Goal: Information Seeking & Learning: Learn about a topic

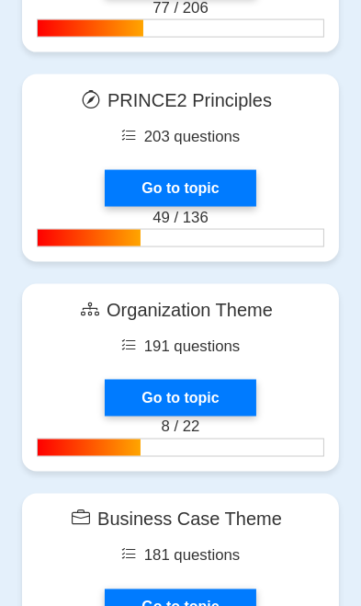
scroll to position [1585, 0]
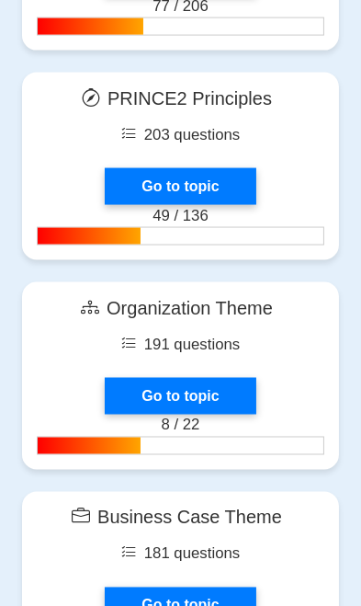
click at [200, 388] on link "Go to topic" at bounding box center [180, 396] width 151 height 37
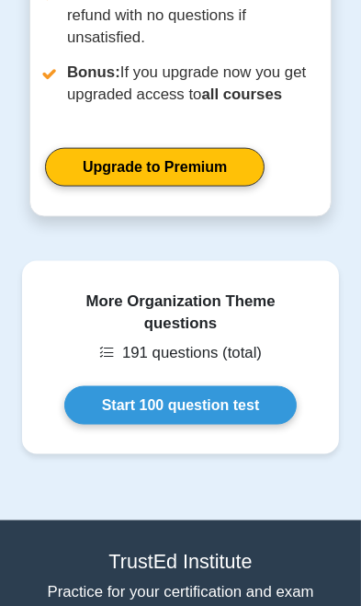
scroll to position [1371, 0]
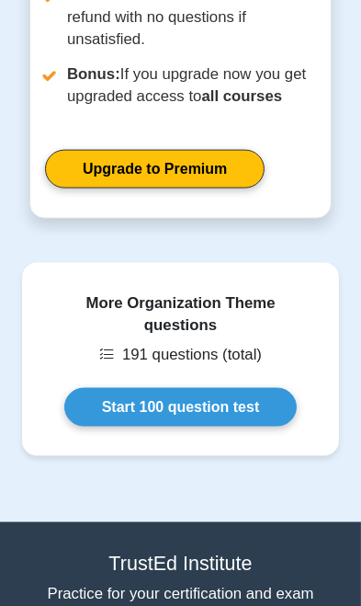
click at [235, 388] on link "Start 100 question test" at bounding box center [181, 407] width 234 height 39
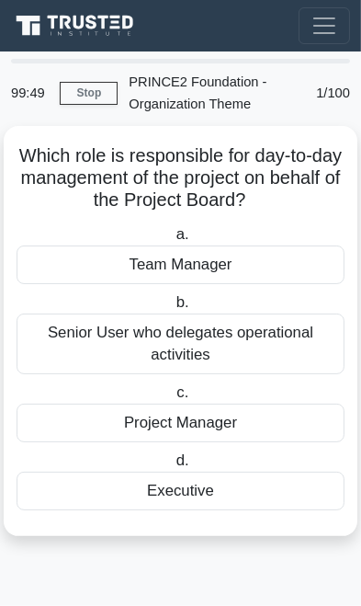
click at [238, 420] on div "Project Manager" at bounding box center [181, 423] width 328 height 39
click at [173, 399] on input "c. Project Manager" at bounding box center [173, 393] width 0 height 12
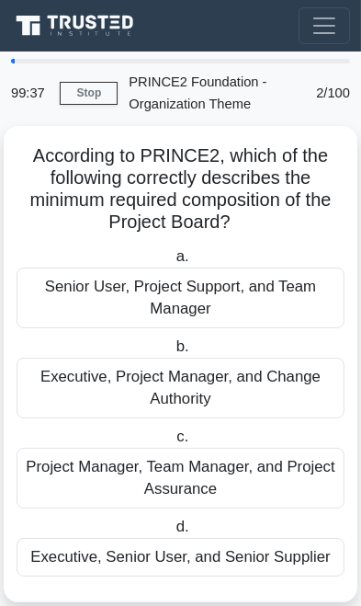
click at [233, 550] on div "Executive, Senior User, and Senior Supplier" at bounding box center [181, 557] width 328 height 39
click at [172, 533] on input "d. Executive, Senior User, and Senior Supplier" at bounding box center [172, 527] width 0 height 12
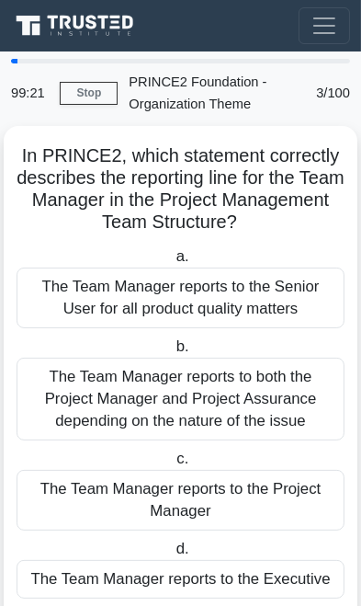
click at [233, 504] on div "The Team Manager reports to the Project Manager" at bounding box center [181, 500] width 328 height 61
click at [173, 465] on input "c. The Team Manager reports to the Project Manager" at bounding box center [173, 459] width 0 height 12
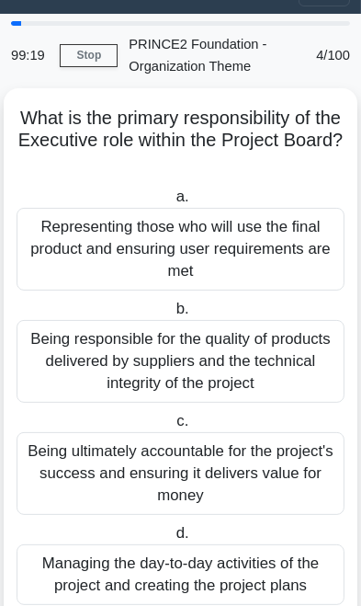
scroll to position [40, 0]
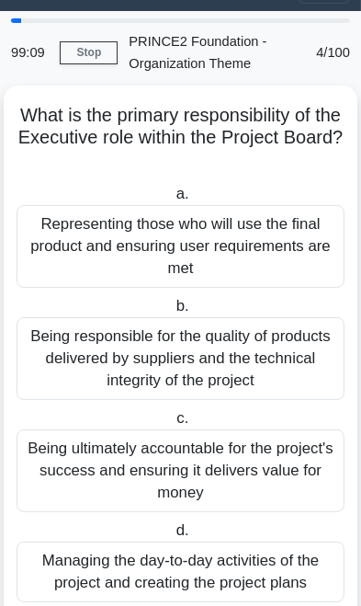
click at [248, 464] on div "Being ultimately accountable for the project's success and ensuring it delivers…" at bounding box center [181, 470] width 328 height 83
click at [173, 425] on input "c. Being ultimately accountable for the project's success and ensuring it deliv…" at bounding box center [173, 419] width 0 height 12
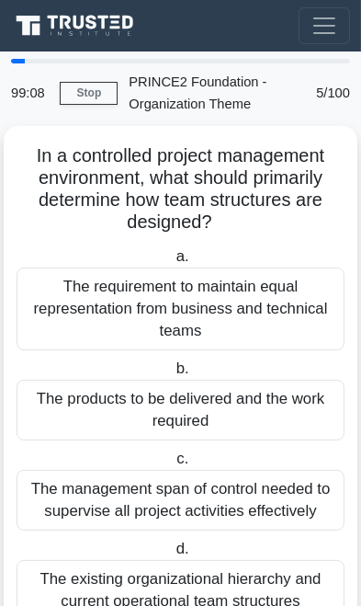
scroll to position [18, 0]
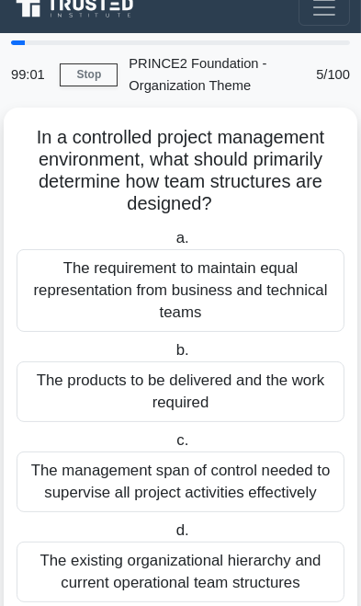
click at [259, 386] on div "The products to be delivered and the work required" at bounding box center [181, 391] width 328 height 61
click at [172, 357] on input "b. The products to be delivered and the work required" at bounding box center [172, 351] width 0 height 12
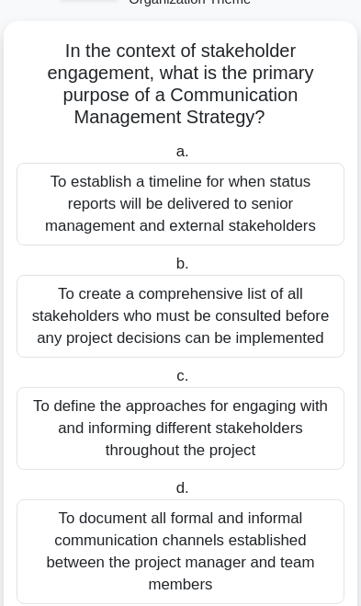
scroll to position [107, 0]
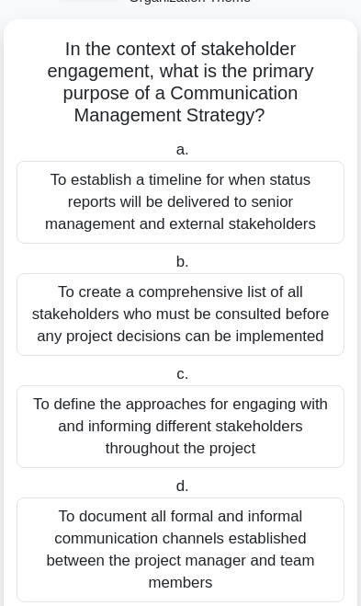
click at [246, 417] on div "To define the approaches for engaging with and informing different stakeholders…" at bounding box center [181, 426] width 328 height 83
click at [173, 381] on input "c. To define the approaches for engaging with and informing different stakehold…" at bounding box center [173, 375] width 0 height 12
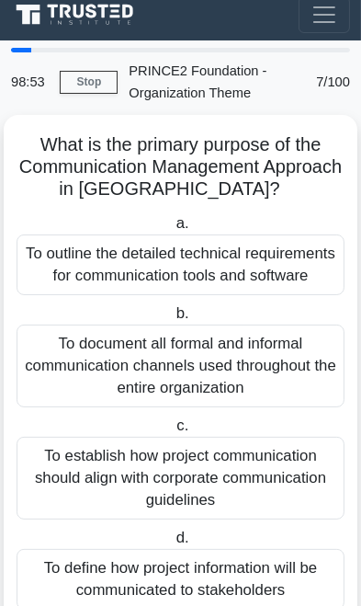
scroll to position [0, 0]
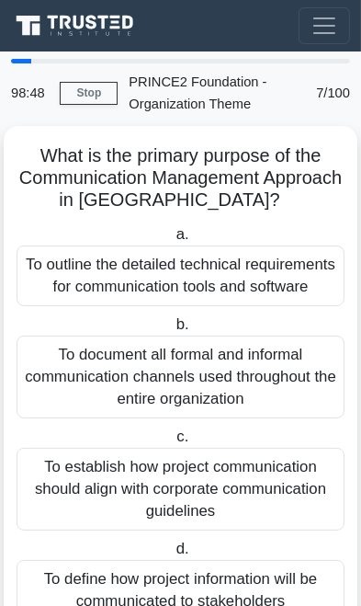
click at [263, 395] on div "To document all formal and informal communication channels used throughout the …" at bounding box center [181, 377] width 328 height 83
click at [172, 331] on input "b. To document all formal and informal communication channels used throughout t…" at bounding box center [172, 325] width 0 height 12
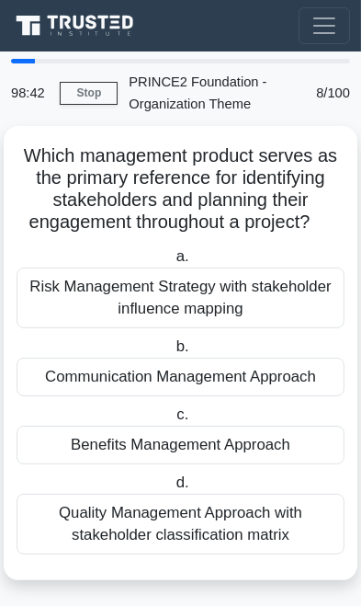
click at [262, 380] on div "Communication Management Approach" at bounding box center [181, 377] width 328 height 39
click at [172, 353] on input "b. Communication Management Approach" at bounding box center [172, 347] width 0 height 12
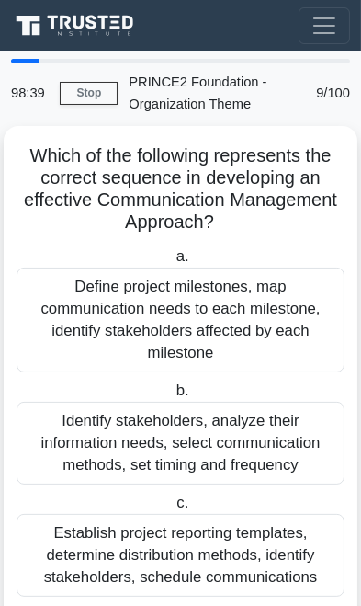
click at [245, 441] on div "Identify stakeholders, analyze their information needs, select communication me…" at bounding box center [181, 443] width 328 height 83
click at [172, 397] on input "b. Identify stakeholders, analyze their information needs, select communication…" at bounding box center [172, 391] width 0 height 12
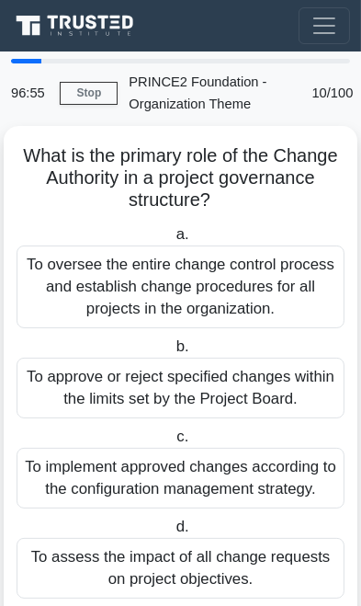
click at [289, 383] on div "To approve or reject specified changes within the limits set by the Project Boa…" at bounding box center [181, 388] width 328 height 61
click at [172, 353] on input "b. To approve or reject specified changes within the limits set by the Project …" at bounding box center [172, 347] width 0 height 12
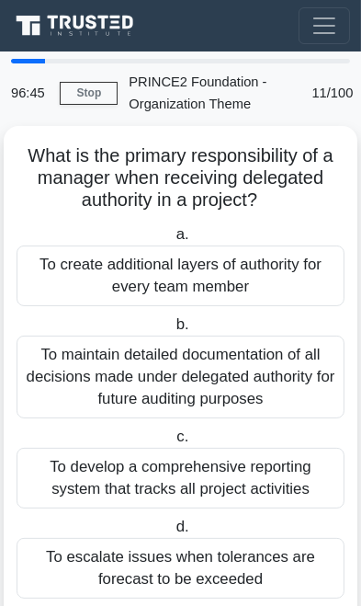
click at [281, 277] on div "To create additional layers of authority for every team member" at bounding box center [181, 275] width 328 height 61
click at [172, 241] on input "a. To create additional layers of authority for every team member" at bounding box center [172, 235] width 0 height 12
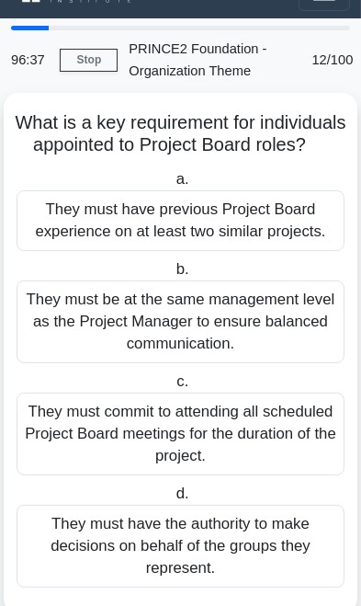
scroll to position [40, 0]
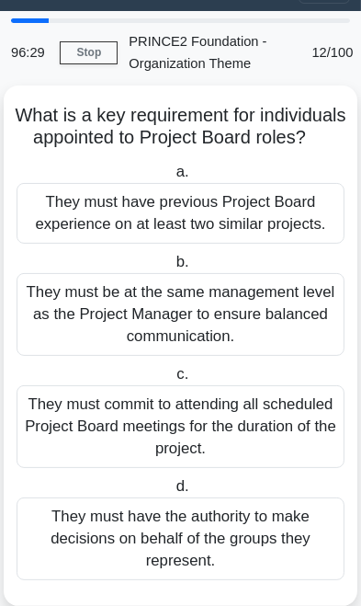
click at [308, 328] on div "They must be at the same management level as the Project Manager to ensure bala…" at bounding box center [181, 314] width 328 height 83
click at [172, 268] on input "b. They must be at the same management level as the Project Manager to ensure b…" at bounding box center [172, 263] width 0 height 12
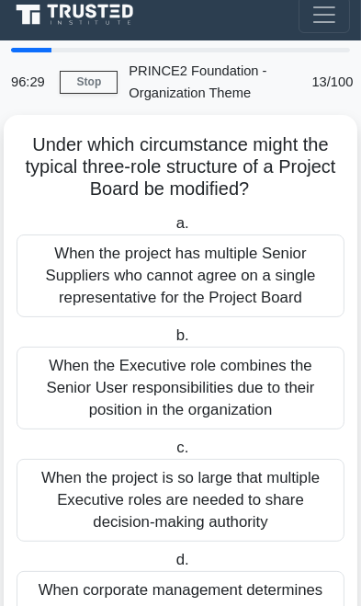
scroll to position [0, 0]
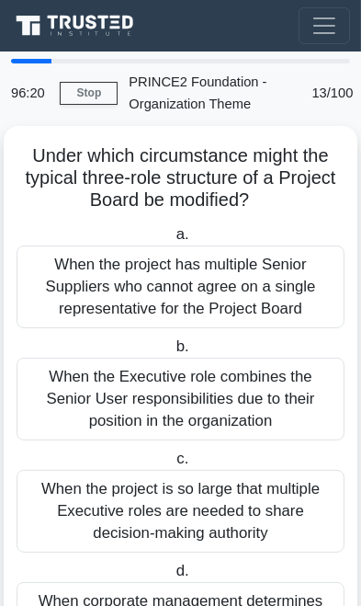
click at [269, 392] on div "When the Executive role combines the Senior User responsibilities due to their …" at bounding box center [181, 399] width 328 height 83
click at [172, 353] on input "b. When the Executive role combines the Senior User responsibilities due to the…" at bounding box center [172, 347] width 0 height 12
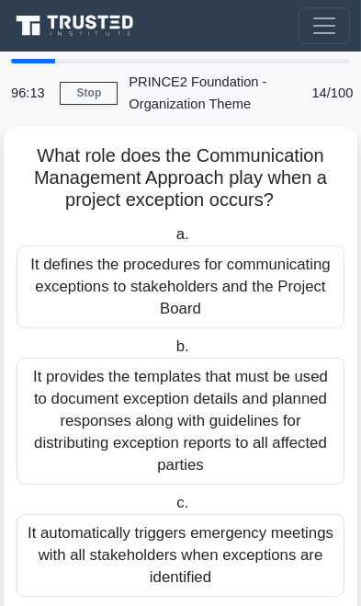
click at [277, 429] on div "It provides the templates that must be used to document exception details and p…" at bounding box center [181, 421] width 328 height 127
click at [172, 353] on input "b. It provides the templates that must be used to document exception details an…" at bounding box center [172, 347] width 0 height 12
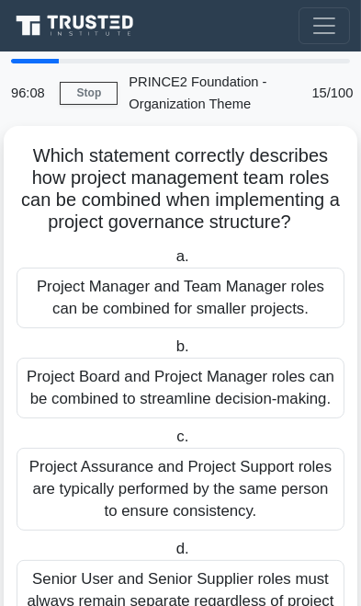
click at [250, 485] on div "Project Assurance and Project Support roles are typically performed by the same…" at bounding box center [181, 489] width 328 height 83
click at [173, 443] on input "c. Project Assurance and Project Support roles are typically performed by the s…" at bounding box center [173, 437] width 0 height 12
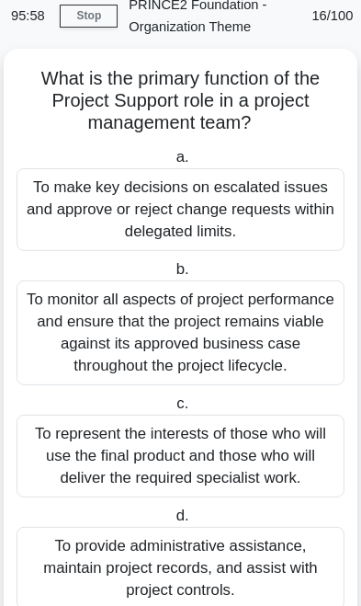
scroll to position [85, 0]
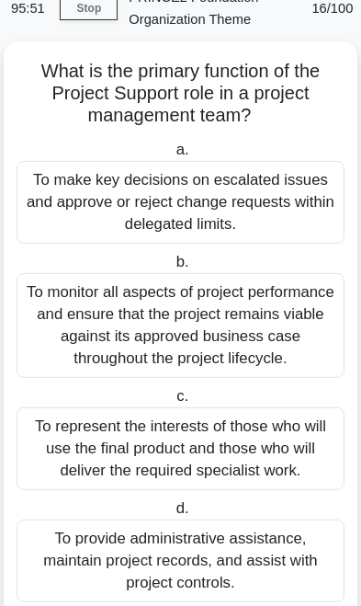
click at [265, 576] on div "To provide administrative assistance, maintain project records, and assist with…" at bounding box center [181, 560] width 328 height 83
click at [172, 515] on input "d. To provide administrative assistance, maintain project records, and assist w…" at bounding box center [172, 509] width 0 height 12
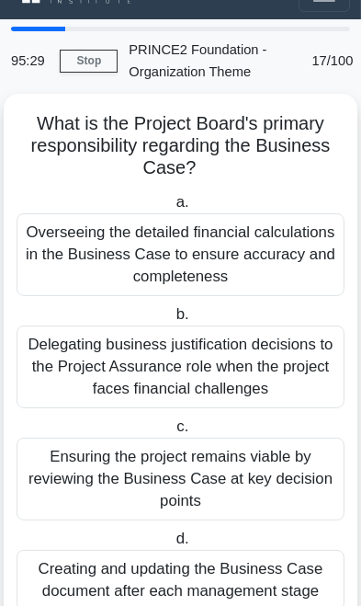
scroll to position [31, 0]
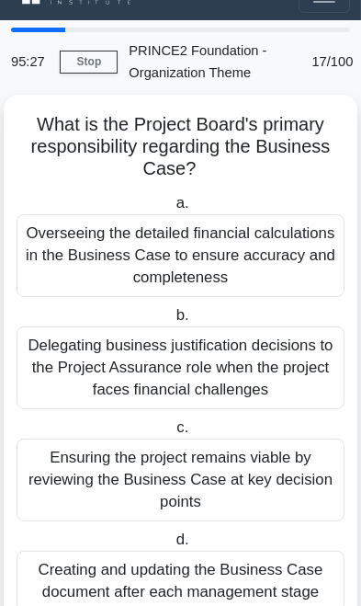
click at [253, 474] on div "Ensuring the project remains viable by reviewing the Business Case at key decis…" at bounding box center [181, 480] width 328 height 83
click at [173, 434] on input "c. Ensuring the project remains viable by reviewing the Business Case at key de…" at bounding box center [173, 428] width 0 height 12
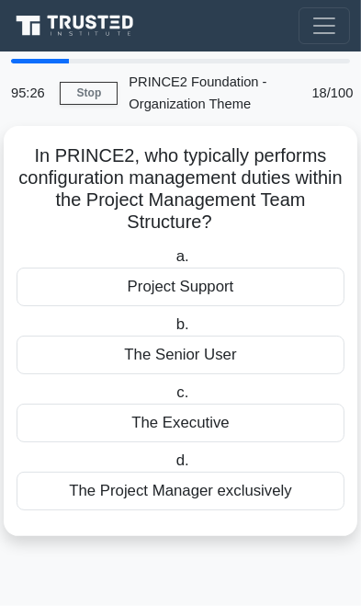
scroll to position [0, 0]
click at [275, 280] on div "Project Support" at bounding box center [181, 287] width 328 height 39
click at [172, 263] on input "a. Project Support" at bounding box center [172, 257] width 0 height 12
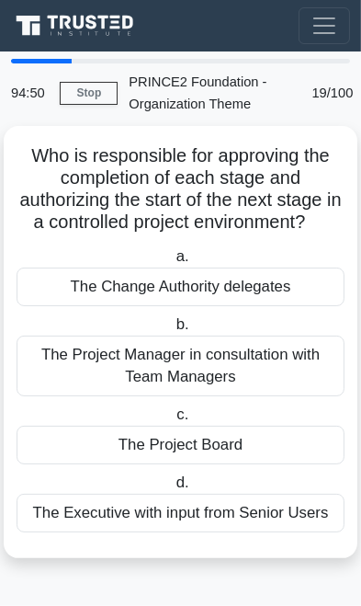
click at [239, 435] on div "The Project Board" at bounding box center [181, 445] width 328 height 39
click at [173, 421] on input "c. The Project Board" at bounding box center [173, 415] width 0 height 12
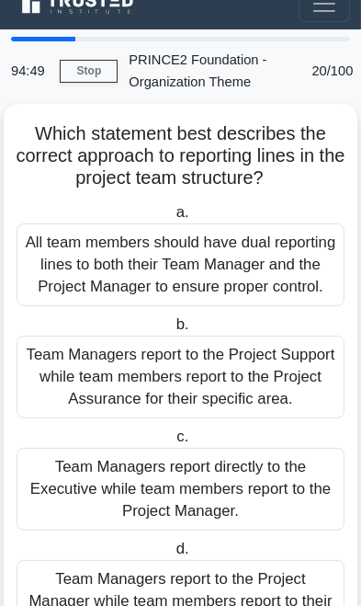
scroll to position [23, 0]
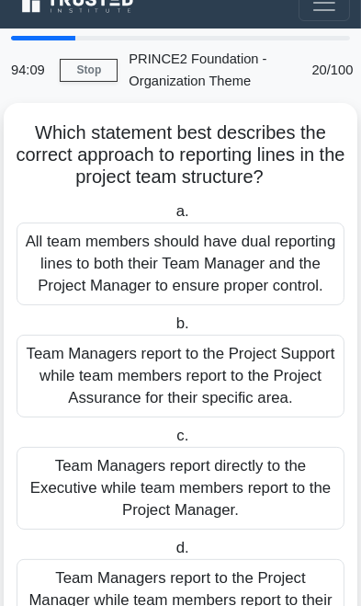
click at [269, 603] on div "Team Managers report to the Project Manager while team members report to their …" at bounding box center [181, 600] width 328 height 83
click at [172, 554] on input "d. Team Managers report to the Project Manager while team members report to the…" at bounding box center [172, 548] width 0 height 12
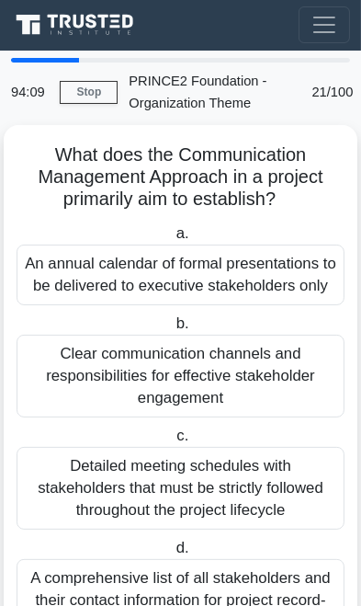
scroll to position [0, 0]
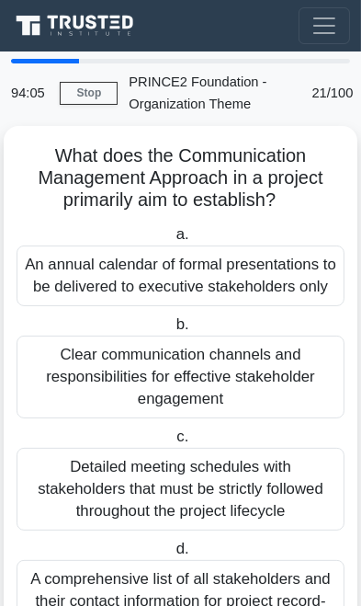
click at [273, 480] on div "Detailed meeting schedules with stakeholders that must be strictly followed thr…" at bounding box center [181, 489] width 328 height 83
click at [173, 443] on input "c. Detailed meeting schedules with stakeholders that must be strictly followed …" at bounding box center [173, 437] width 0 height 12
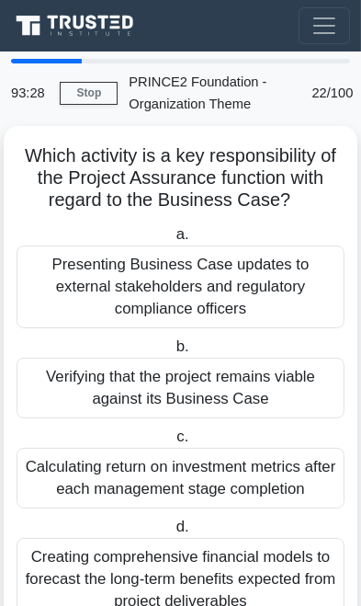
click at [257, 572] on div "Creating comprehensive financial models to forecast the long-term benefits expe…" at bounding box center [181, 579] width 328 height 83
click at [172, 533] on input "d. Creating comprehensive financial models to forecast the long-term benefits e…" at bounding box center [172, 527] width 0 height 12
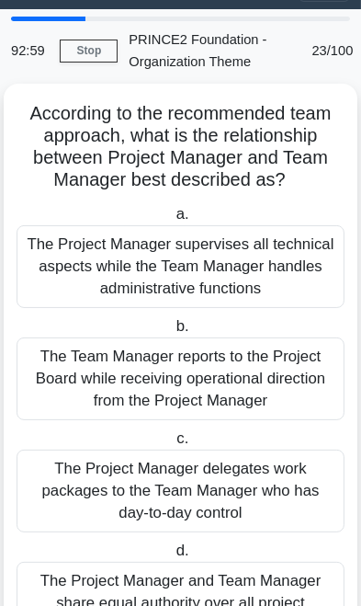
scroll to position [41, 0]
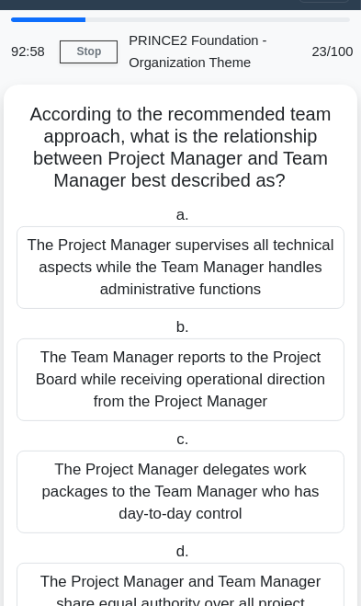
click at [255, 483] on div "The Project Manager delegates work packages to the Team Manager who has day-to-…" at bounding box center [181, 492] width 328 height 83
click at [173, 446] on input "c. The Project Manager delegates work packages to the Team Manager who has day-…" at bounding box center [173, 440] width 0 height 12
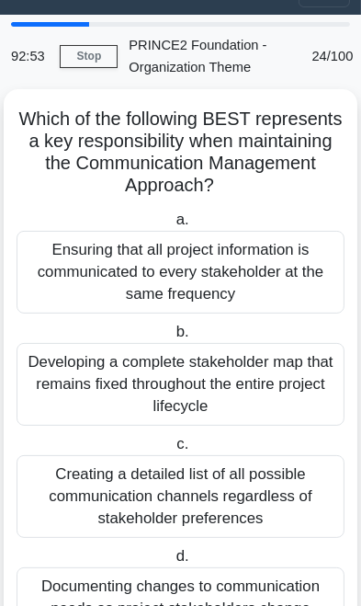
scroll to position [37, 0]
click at [267, 485] on div "Creating a detailed list of all possible communication channels regardless of s…" at bounding box center [181, 496] width 328 height 83
click at [173, 451] on input "c. Creating a detailed list of all possible communication channels regardless o…" at bounding box center [173, 445] width 0 height 12
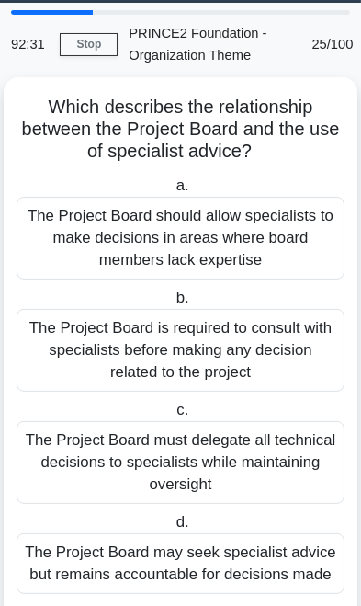
scroll to position [36, 0]
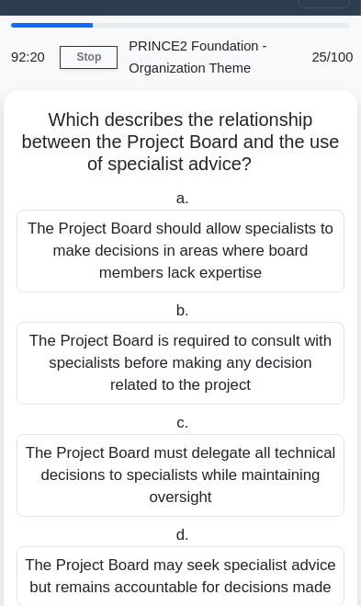
click at [264, 590] on div "The Project Board may seek specialist advice but remains accountable for decisi…" at bounding box center [181, 576] width 328 height 61
click at [172, 542] on input "d. The Project Board may seek specialist advice but remains accountable for dec…" at bounding box center [172, 536] width 0 height 12
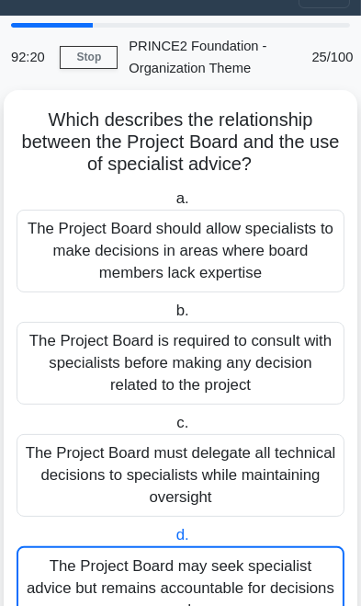
scroll to position [0, 0]
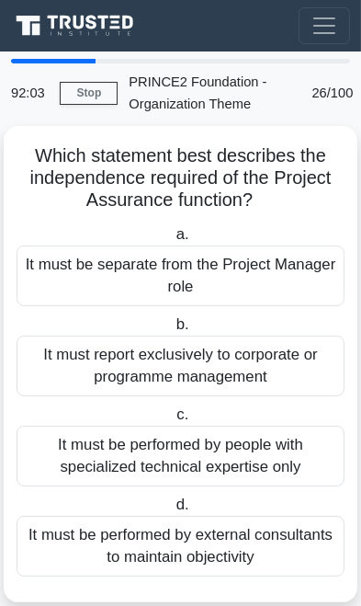
click at [290, 455] on div "It must be performed by people with specialized technical expertise only" at bounding box center [181, 456] width 328 height 61
click at [173, 421] on input "c. It must be performed by people with specialized technical expertise only" at bounding box center [173, 415] width 0 height 12
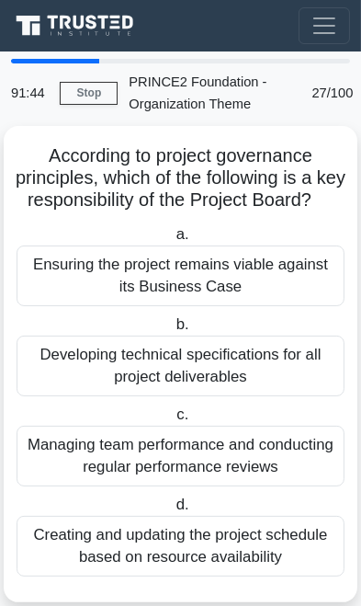
click at [66, 306] on div "Ensuring the project remains viable against its Business Case" at bounding box center [181, 275] width 328 height 61
click at [172, 241] on input "a. Ensuring the project remains viable against its Business Case" at bounding box center [172, 235] width 0 height 12
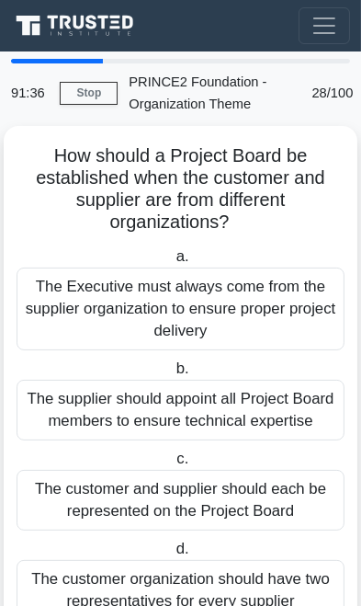
click at [59, 325] on div "The Executive must always come from the supplier organization to ensure proper …" at bounding box center [181, 309] width 328 height 83
click at [172, 263] on input "a. The Executive must always come from the supplier organization to ensure prop…" at bounding box center [172, 257] width 0 height 12
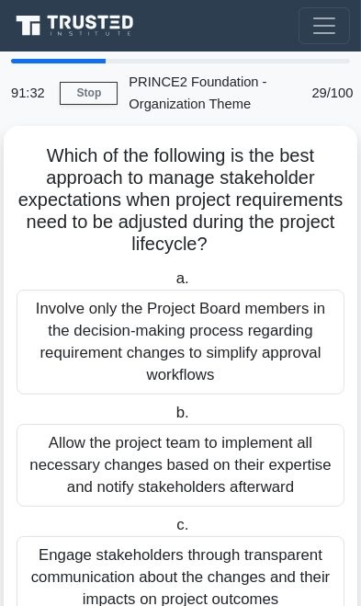
click at [64, 322] on div "Involve only the Project Board members in the decision-making process regarding…" at bounding box center [181, 342] width 328 height 105
click at [172, 285] on input "a. Involve only the Project Board members in the decision-making process regard…" at bounding box center [172, 279] width 0 height 12
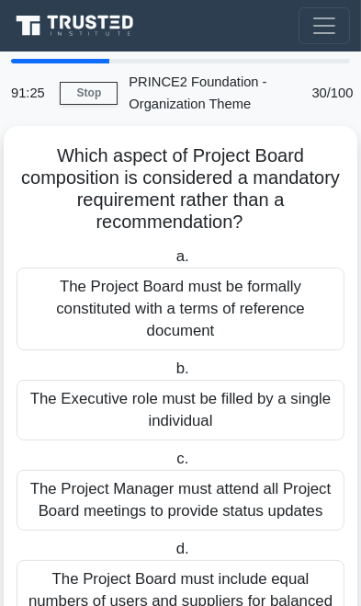
click at [77, 314] on div "The Project Board must be formally constituted with a terms of reference docume…" at bounding box center [181, 309] width 328 height 83
click at [172, 263] on input "a. The Project Board must be formally constituted with a terms of reference doc…" at bounding box center [172, 257] width 0 height 12
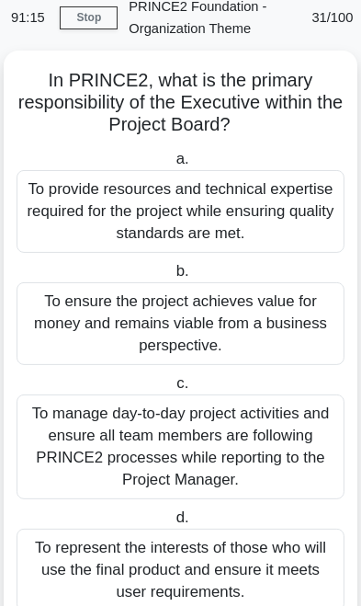
scroll to position [85, 0]
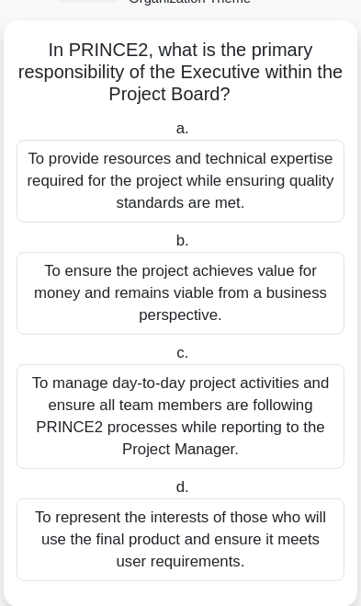
click at [77, 287] on div "To ensure the project achieves value for money and remains viable from a busine…" at bounding box center [181, 293] width 328 height 83
click at [172, 247] on input "b. To ensure the project achieves value for money and remains viable from a bus…" at bounding box center [172, 241] width 0 height 12
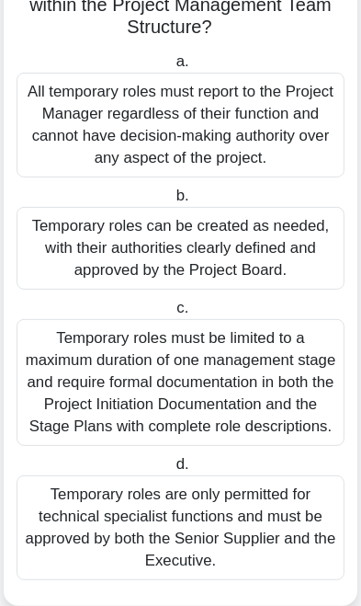
scroll to position [189, 0]
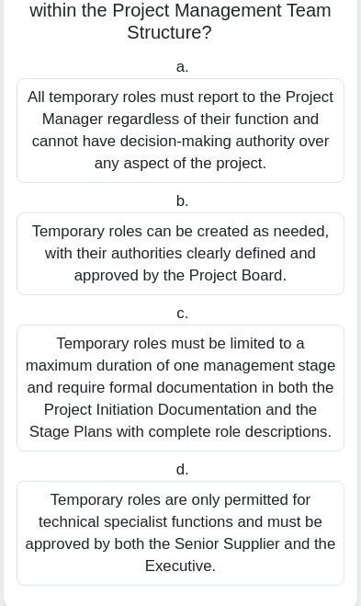
click at [63, 382] on div "Temporary roles must be limited to a maximum duration of one management stage a…" at bounding box center [181, 388] width 328 height 127
click at [173, 320] on input "c. Temporary roles must be limited to a maximum duration of one management stag…" at bounding box center [173, 314] width 0 height 12
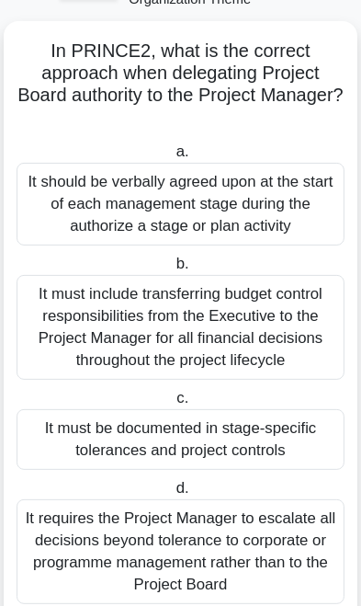
scroll to position [107, 0]
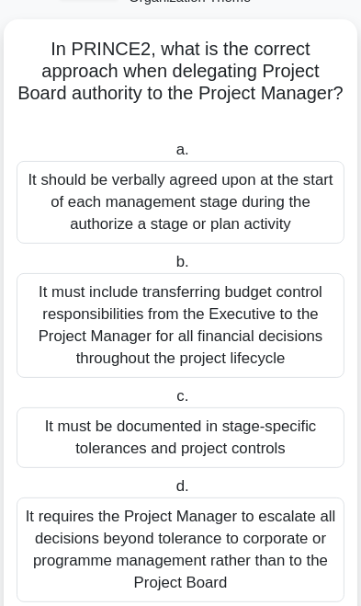
click at [257, 554] on div "It requires the Project Manager to escalate all decisions beyond tolerance to c…" at bounding box center [181, 549] width 328 height 105
click at [172, 493] on input "d. It requires the Project Manager to escalate all decisions beyond tolerance t…" at bounding box center [172, 487] width 0 height 12
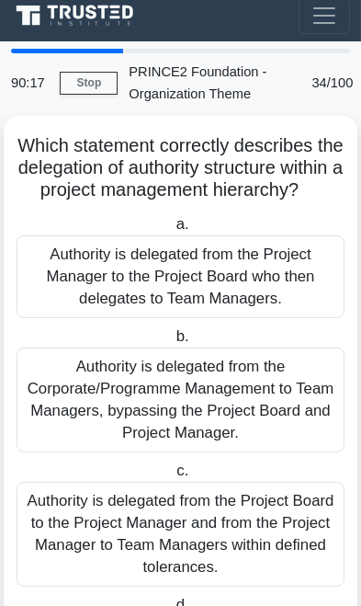
scroll to position [0, 0]
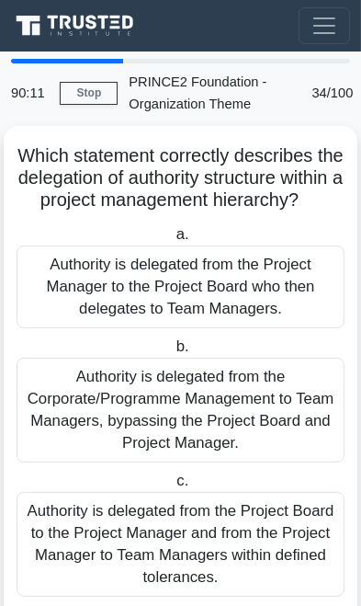
click at [302, 427] on div "Authority is delegated from the Corporate/Programme Management to Team Managers…" at bounding box center [181, 410] width 328 height 105
click at [172, 353] on input "b. Authority is delegated from the Corporate/Programme Management to Team Manag…" at bounding box center [172, 347] width 0 height 12
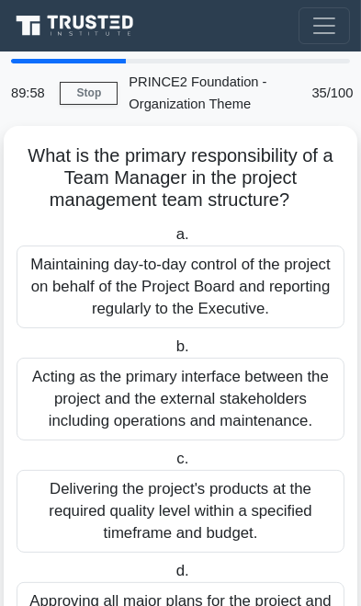
click at [79, 292] on div "Maintaining day-to-day control of the project on behalf of the Project Board an…" at bounding box center [181, 286] width 328 height 83
click at [172, 241] on input "a. Maintaining day-to-day control of the project on behalf of the Project Board…" at bounding box center [172, 235] width 0 height 12
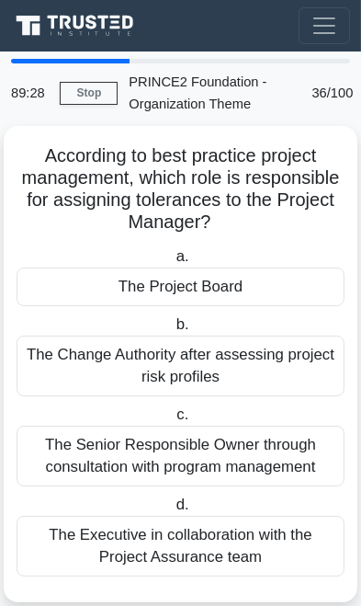
click at [108, 350] on div "The Change Authority after assessing project risk profiles" at bounding box center [181, 366] width 328 height 61
click at [172, 331] on input "b. The Change Authority after assessing project risk profiles" at bounding box center [172, 325] width 0 height 12
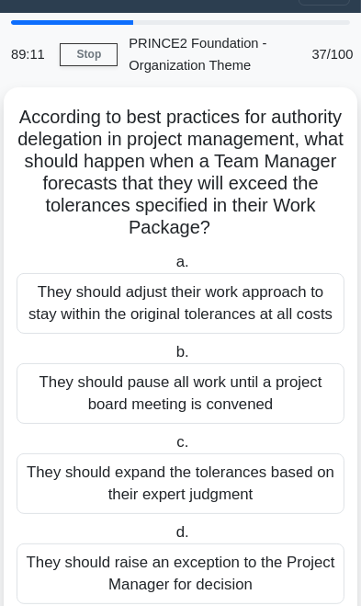
scroll to position [40, 0]
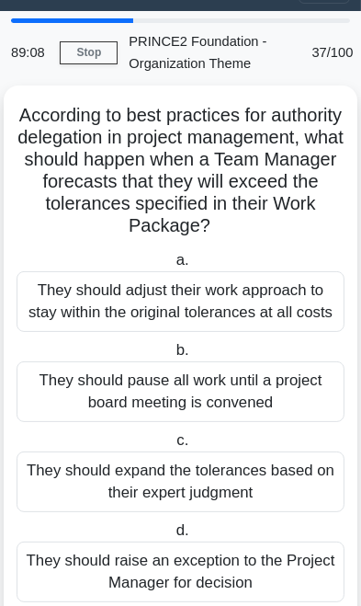
click at [264, 572] on div "They should raise an exception to the Project Manager for decision" at bounding box center [181, 572] width 328 height 61
click at [172, 537] on input "d. They should raise an exception to the Project Manager for decision" at bounding box center [172, 531] width 0 height 12
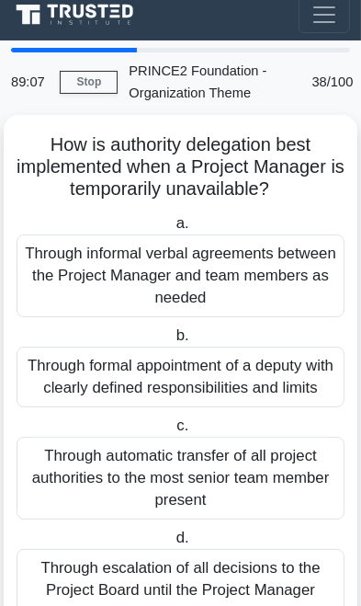
scroll to position [0, 0]
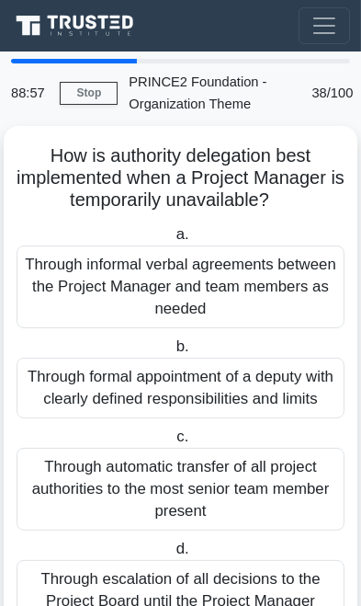
click at [274, 467] on div "Through automatic transfer of all project authorities to the most senior team m…" at bounding box center [181, 489] width 328 height 83
click at [173, 443] on input "c. Through automatic transfer of all project authorities to the most senior tea…" at bounding box center [173, 437] width 0 height 12
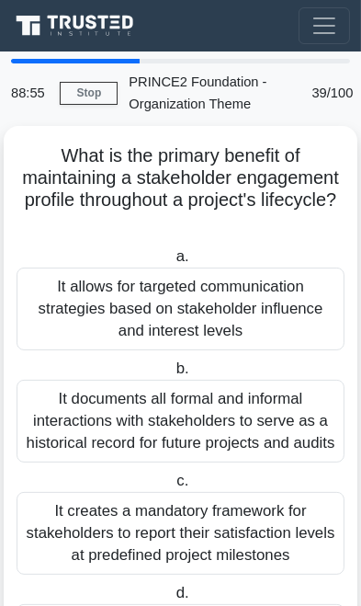
click at [255, 523] on div "It creates a mandatory framework for stakeholders to report their satisfaction …" at bounding box center [181, 533] width 328 height 83
click at [173, 487] on input "c. It creates a mandatory framework for stakeholders to report their satisfacti…" at bounding box center [173, 481] width 0 height 12
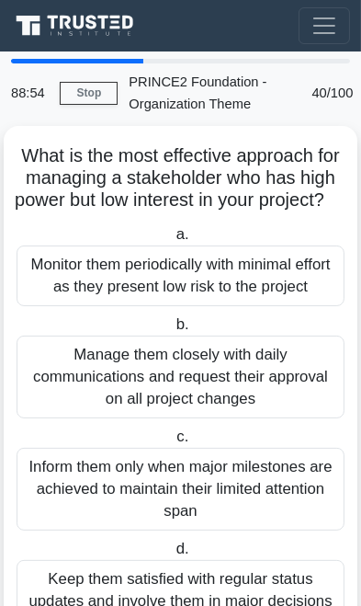
click at [268, 531] on div "Inform them only when major milestones are achieved to maintain their limited a…" at bounding box center [181, 489] width 328 height 83
click at [173, 443] on input "c. Inform them only when major milestones are achieved to maintain their limite…" at bounding box center [173, 437] width 0 height 12
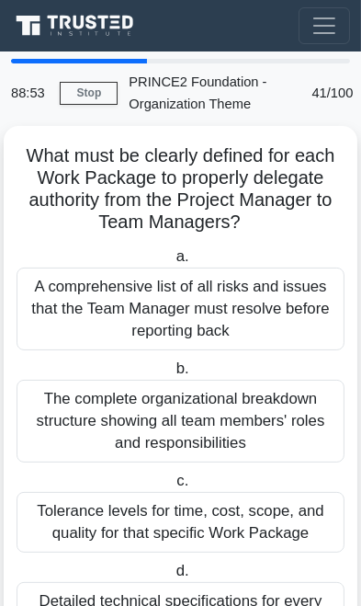
click at [265, 560] on label "d. Detailed technical specifications for every product the team will create dur…" at bounding box center [181, 612] width 328 height 105
click at [172, 565] on input "d. Detailed technical specifications for every product the team will create dur…" at bounding box center [172, 571] width 0 height 12
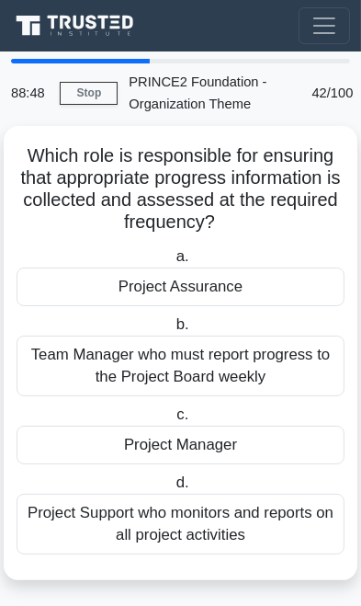
click at [244, 529] on div "Project Support who monitors and reports on all project activities" at bounding box center [181, 524] width 328 height 61
click at [172, 489] on input "d. Project Support who monitors and reports on all project activities" at bounding box center [172, 483] width 0 height 12
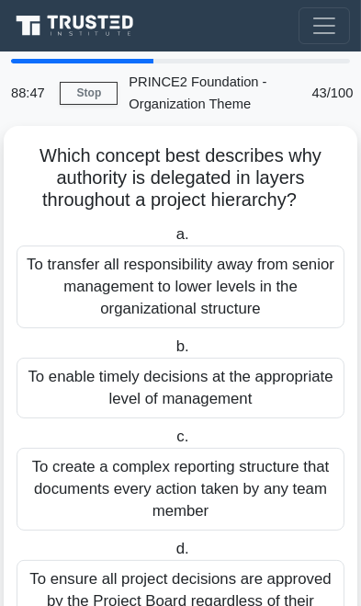
click at [244, 519] on div "To create a complex reporting structure that documents every action taken by an…" at bounding box center [181, 489] width 328 height 83
click at [173, 443] on input "c. To create a complex reporting structure that documents every action taken by…" at bounding box center [173, 437] width 0 height 12
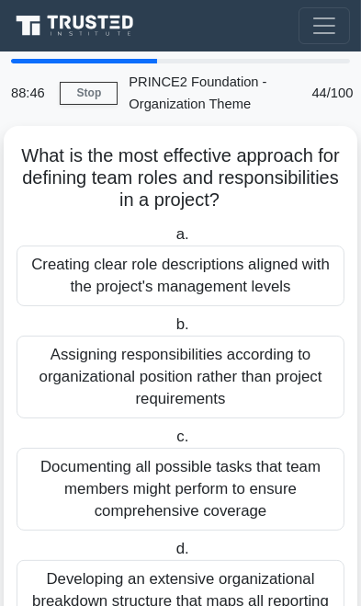
click at [252, 508] on div "Documenting all possible tasks that team members might perform to ensure compre…" at bounding box center [181, 489] width 328 height 83
click at [173, 443] on input "c. Documenting all possible tasks that team members might perform to ensure com…" at bounding box center [173, 437] width 0 height 12
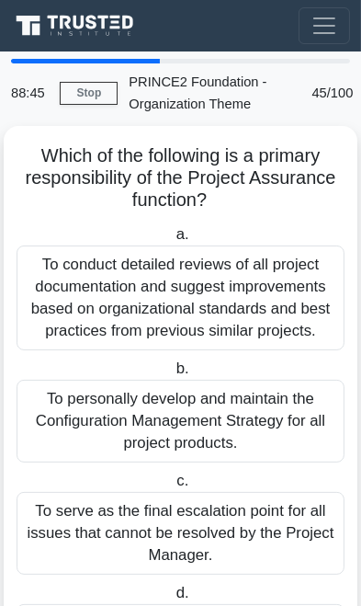
click at [250, 512] on div "To serve as the final escalation point for all issues that cannot be resolved b…" at bounding box center [181, 533] width 328 height 83
click at [173, 487] on input "c. To serve as the final escalation point for all issues that cannot be resolve…" at bounding box center [173, 481] width 0 height 12
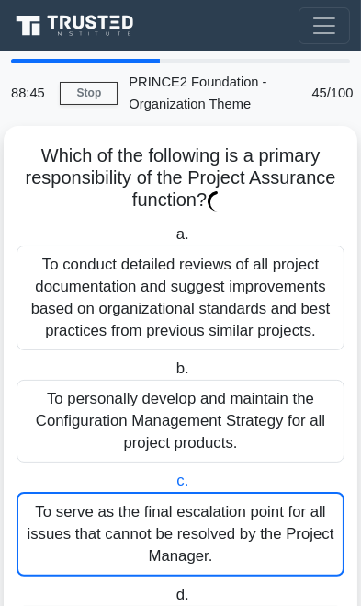
click at [249, 514] on div "To serve as the final escalation point for all issues that cannot be resolved b…" at bounding box center [181, 534] width 328 height 85
click at [173, 487] on input "c. To serve as the final escalation point for all issues that cannot be resolve…" at bounding box center [173, 481] width 0 height 12
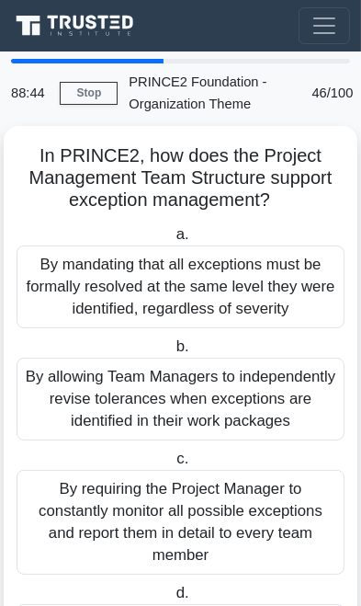
click at [250, 519] on div "By requiring the Project Manager to constantly monitor all possible exceptions …" at bounding box center [181, 522] width 328 height 105
click at [173, 465] on input "c. By requiring the Project Manager to constantly monitor all possible exceptio…" at bounding box center [173, 459] width 0 height 12
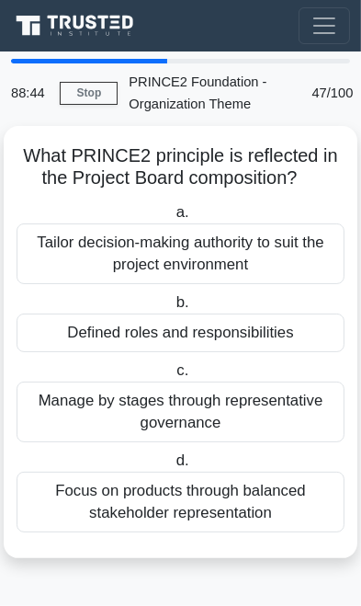
click at [247, 523] on div "Focus on products through balanced stakeholder representation" at bounding box center [181, 502] width 328 height 61
click at [172, 467] on input "d. Focus on products through balanced stakeholder representation" at bounding box center [172, 461] width 0 height 12
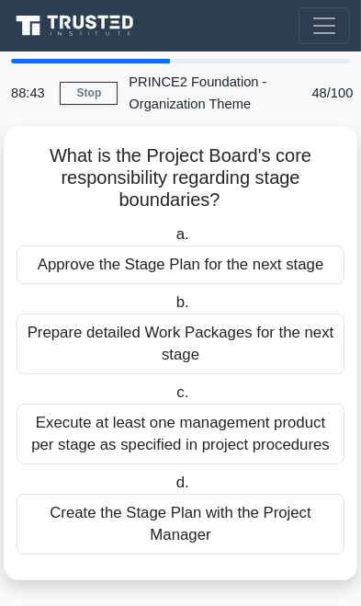
click at [245, 523] on div "Create the Stage Plan with the Project Manager" at bounding box center [181, 524] width 328 height 61
click at [172, 489] on input "d. Create the Stage Plan with the Project Manager" at bounding box center [172, 483] width 0 height 12
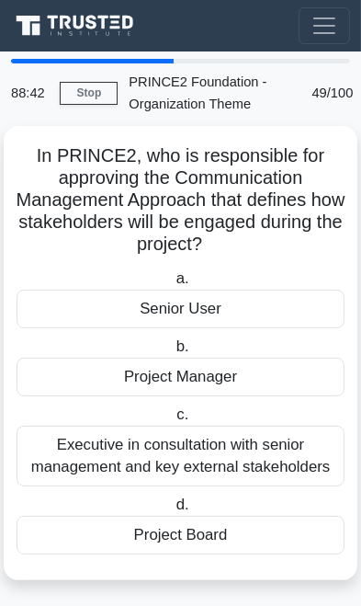
click at [245, 526] on div "Project Board" at bounding box center [181, 535] width 328 height 39
click at [172, 511] on input "d. Project Board" at bounding box center [172, 505] width 0 height 12
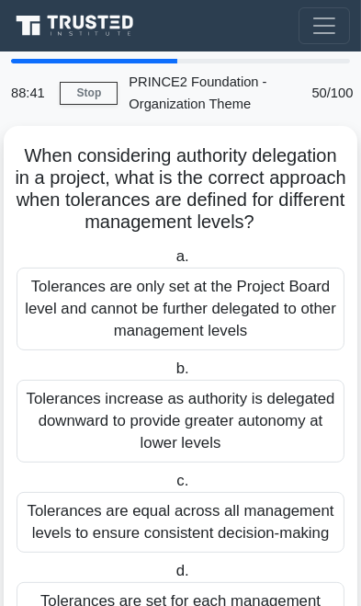
click at [230, 526] on div "Tolerances are equal across all management levels to ensure consistent decision…" at bounding box center [181, 522] width 328 height 61
click at [173, 487] on input "c. Tolerances are equal across all management levels to ensure consistent decis…" at bounding box center [173, 481] width 0 height 12
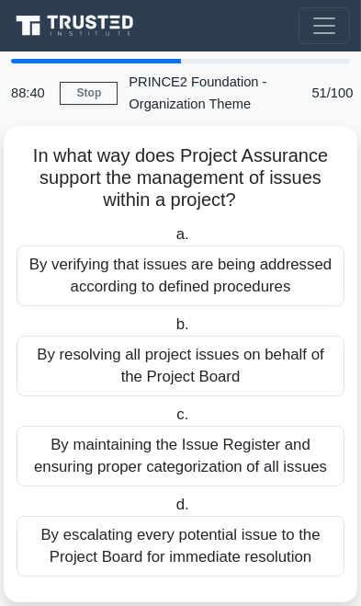
click at [233, 516] on div "By escalating every potential issue to the Project Board for immediate resoluti…" at bounding box center [181, 546] width 328 height 61
click at [172, 511] on input "d. By escalating every potential issue to the Project Board for immediate resol…" at bounding box center [172, 505] width 0 height 12
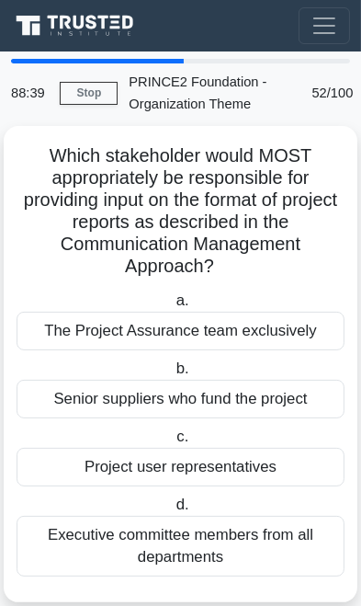
click at [225, 542] on div "Executive committee members from all departments" at bounding box center [181, 546] width 328 height 61
click at [172, 511] on input "d. Executive committee members from all departments" at bounding box center [172, 505] width 0 height 12
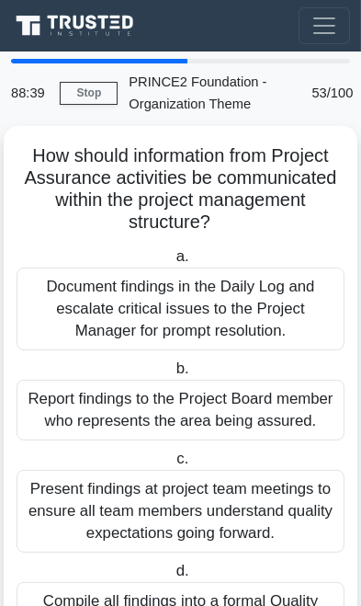
click at [224, 560] on label "d. Compile all findings into a formal Quality Assurance Report submitted to the…" at bounding box center [181, 612] width 328 height 105
click at [172, 565] on input "d. Compile all findings into a formal Quality Assurance Report submitted to the…" at bounding box center [172, 571] width 0 height 12
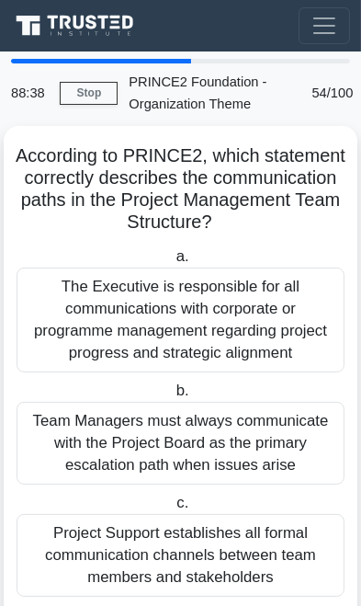
click at [228, 565] on div "Project Support establishes all formal communication channels between team memb…" at bounding box center [181, 555] width 328 height 83
click at [173, 509] on input "c. Project Support establishes all formal communication channels between team m…" at bounding box center [173, 503] width 0 height 12
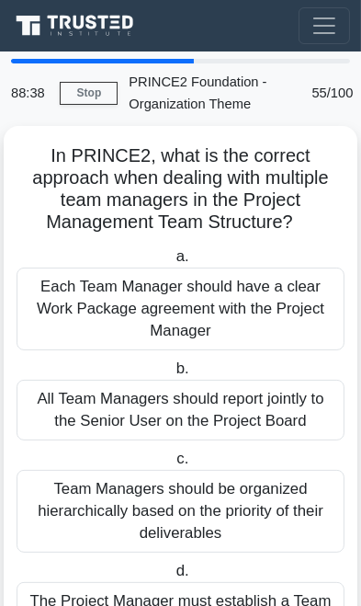
click at [232, 562] on label "d. The Project Manager must establish a Team Managers' Committee to coordinate …" at bounding box center [181, 601] width 328 height 83
click at [172, 565] on input "d. The Project Manager must establish a Team Managers' Committee to coordinate …" at bounding box center [172, 571] width 0 height 12
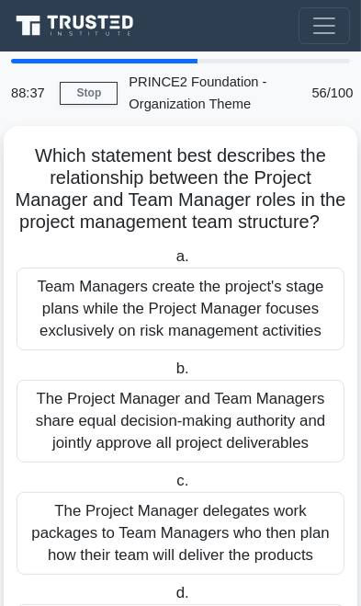
click at [225, 562] on div "The Project Manager delegates work packages to Team Managers who then plan how …" at bounding box center [181, 533] width 328 height 83
click at [173, 487] on input "c. The Project Manager delegates work packages to Team Managers who then plan h…" at bounding box center [173, 481] width 0 height 12
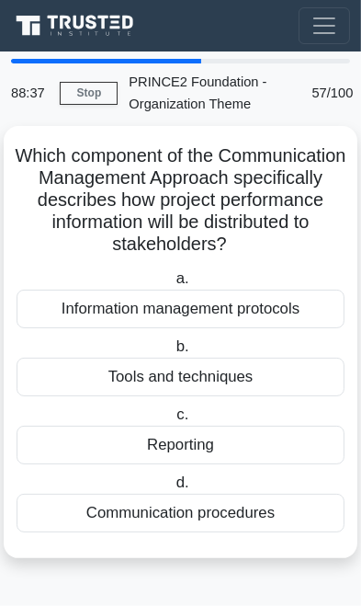
click at [229, 552] on div "Which component of the Communication Management Approach specifically describes…" at bounding box center [181, 342] width 354 height 432
click at [241, 520] on div "Communication procedures" at bounding box center [181, 513] width 328 height 39
click at [172, 489] on input "d. Communication procedures" at bounding box center [172, 483] width 0 height 12
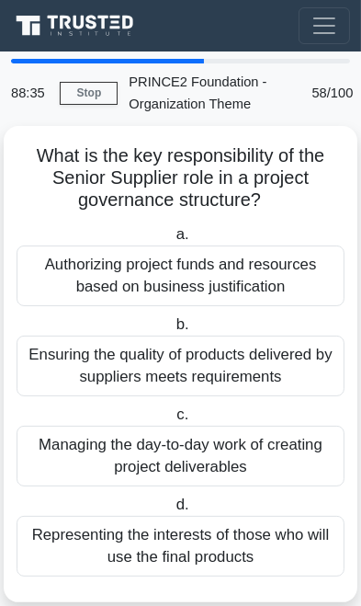
click at [240, 494] on label "d. Representing the interests of those who will use the final products" at bounding box center [181, 535] width 328 height 83
click at [172, 499] on input "d. Representing the interests of those who will use the final products" at bounding box center [172, 505] width 0 height 12
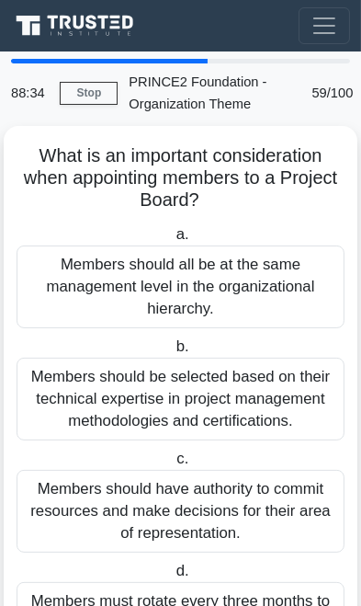
click at [247, 470] on div "Members should have authority to commit resources and make decisions for their …" at bounding box center [181, 511] width 328 height 83
click at [173, 465] on input "c. Members should have authority to commit resources and make decisions for the…" at bounding box center [173, 459] width 0 height 12
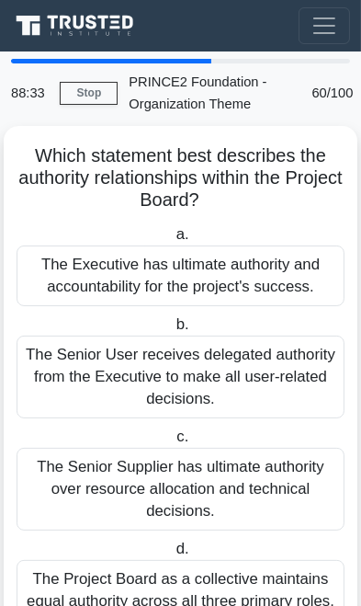
click at [235, 485] on div "The Senior Supplier has ultimate authority over resource allocation and technic…" at bounding box center [181, 489] width 328 height 83
click at [173, 443] on input "c. The Senior Supplier has ultimate authority over resource allocation and tech…" at bounding box center [173, 437] width 0 height 12
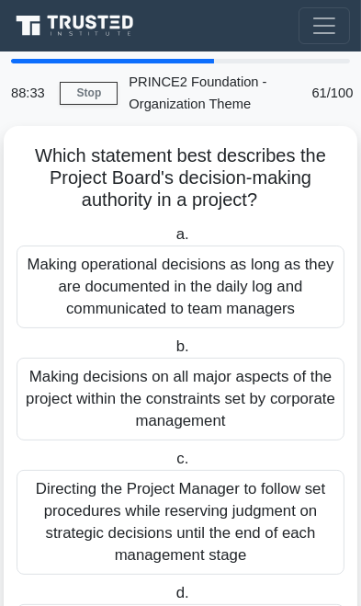
click at [233, 501] on div "Directing the Project Manager to follow set procedures while reserving judgment…" at bounding box center [181, 522] width 328 height 105
click at [173, 465] on input "c. Directing the Project Manager to follow set procedures while reserving judgm…" at bounding box center [173, 459] width 0 height 12
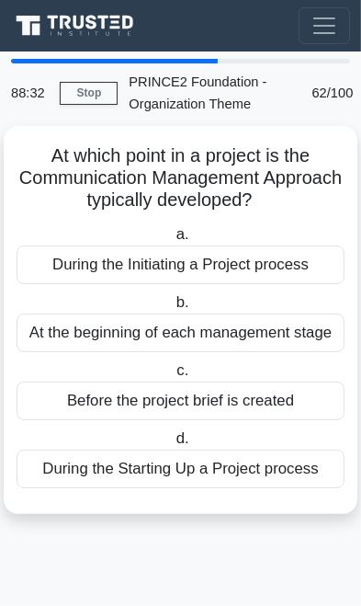
click at [225, 508] on div "At which point in a project is the Communication Management Approach typically …" at bounding box center [181, 320] width 354 height 388
click at [239, 469] on div "During the Starting Up a Project process" at bounding box center [181, 469] width 328 height 39
click at [172, 445] on input "d. During the Starting Up a Project process" at bounding box center [172, 439] width 0 height 12
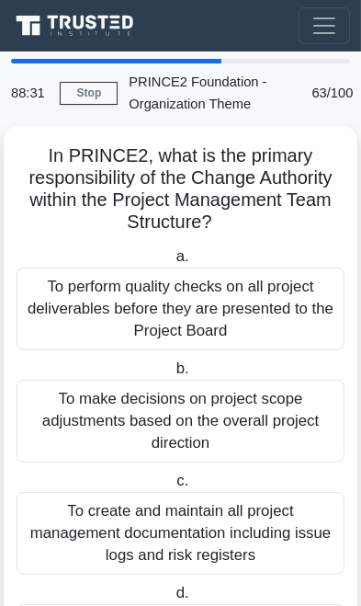
click at [234, 470] on label "c. To create and maintain all project management documentation including issue …" at bounding box center [181, 522] width 328 height 105
click at [173, 475] on input "c. To create and maintain all project management documentation including issue …" at bounding box center [173, 481] width 0 height 12
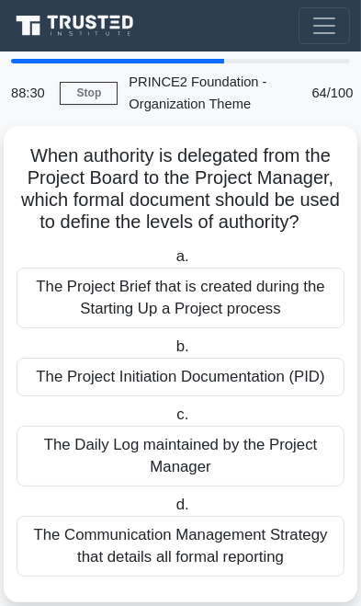
click at [235, 494] on label "d. The Communication Management Strategy that details all formal reporting" at bounding box center [181, 535] width 328 height 83
click at [172, 499] on input "d. The Communication Management Strategy that details all formal reporting" at bounding box center [172, 505] width 0 height 12
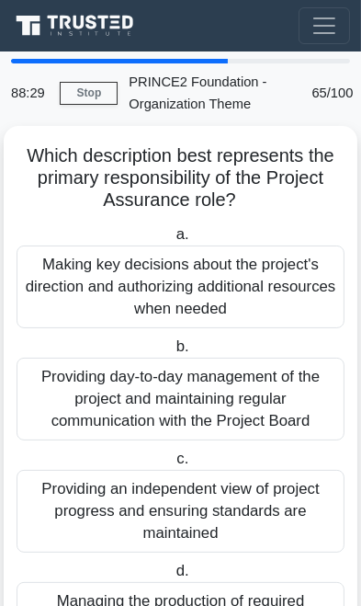
click at [231, 497] on div "Providing an independent view of project progress and ensuring standards are ma…" at bounding box center [181, 511] width 328 height 83
click at [173, 465] on input "c. Providing an independent view of project progress and ensuring standards are…" at bounding box center [173, 459] width 0 height 12
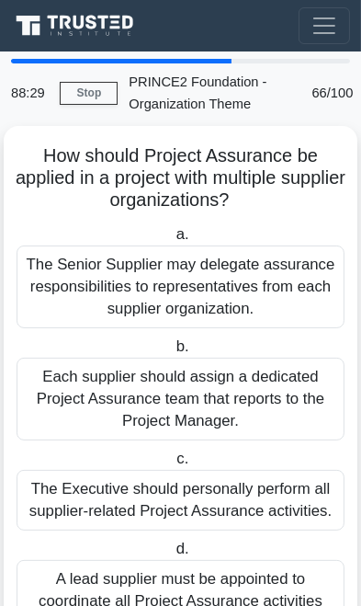
click at [234, 501] on div "The Executive should personally perform all supplier-related Project Assurance …" at bounding box center [181, 500] width 328 height 61
click at [173, 465] on input "c. The Executive should personally perform all supplier-related Project Assuran…" at bounding box center [173, 459] width 0 height 12
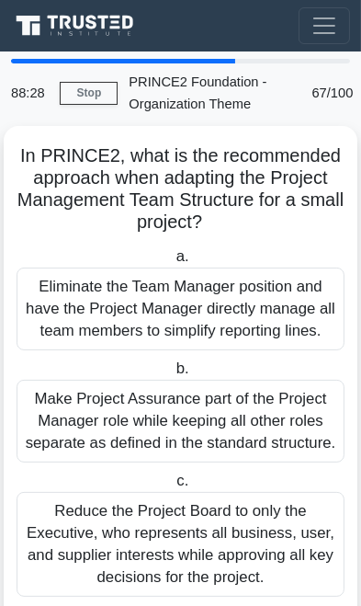
click at [234, 506] on div "Reduce the Project Board to only the Executive, who represents all business, us…" at bounding box center [181, 544] width 328 height 105
click at [173, 487] on input "c. Reduce the Project Board to only the Executive, who represents all business,…" at bounding box center [173, 481] width 0 height 12
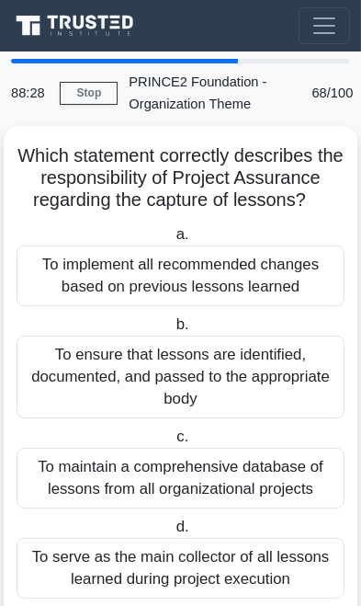
click at [235, 505] on div "To maintain a comprehensive database of lessons from all organizational projects" at bounding box center [181, 478] width 328 height 61
click at [173, 443] on input "c. To maintain a comprehensive database of lessons from all organizational proj…" at bounding box center [173, 437] width 0 height 12
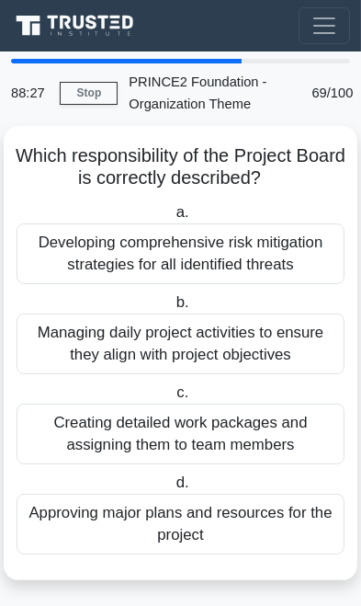
click at [229, 505] on div "Approving major plans and resources for the project" at bounding box center [181, 524] width 328 height 61
click at [172, 489] on input "d. Approving major plans and resources for the project" at bounding box center [172, 483] width 0 height 12
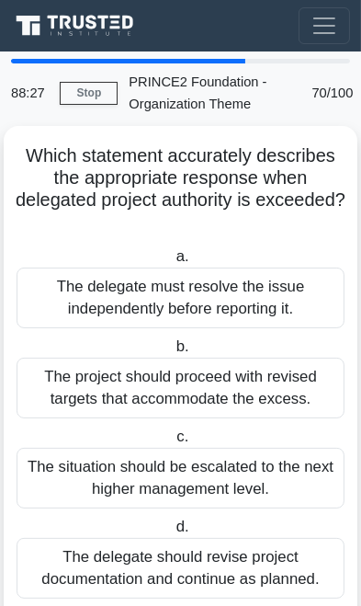
click at [226, 516] on label "d. The delegate should revise project documentation and continue as planned." at bounding box center [181, 557] width 328 height 83
click at [172, 521] on input "d. The delegate should revise project documentation and continue as planned." at bounding box center [172, 527] width 0 height 12
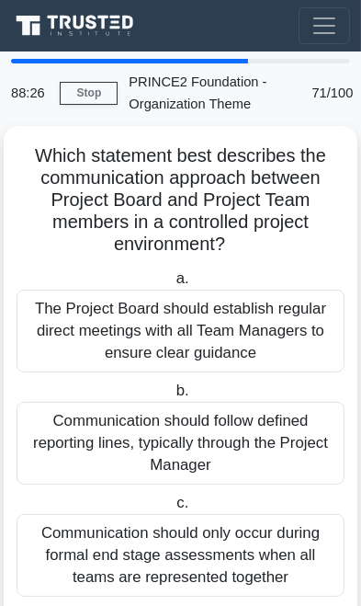
click at [226, 509] on label "c. Communication should only occur during formal end stage assessments when all…" at bounding box center [181, 544] width 328 height 105
click at [173, 509] on input "c. Communication should only occur during formal end stage assessments when all…" at bounding box center [173, 503] width 0 height 12
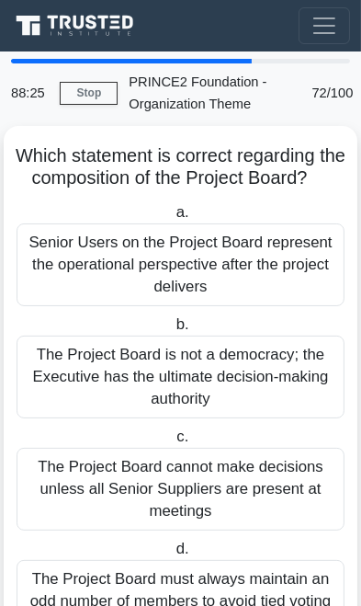
click at [224, 513] on div "The Project Board cannot make decisions unless all Senior Suppliers are present…" at bounding box center [181, 489] width 328 height 83
click at [173, 443] on input "c. The Project Board cannot make decisions unless all Senior Suppliers are pres…" at bounding box center [173, 437] width 0 height 12
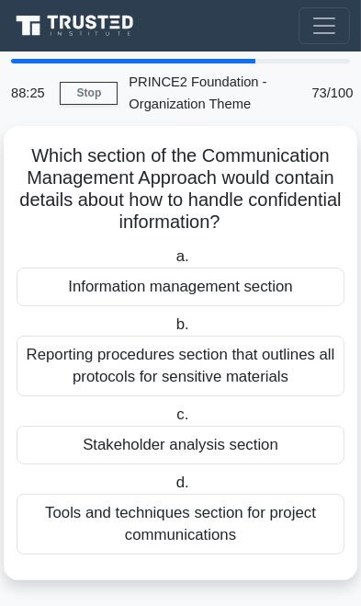
click at [225, 513] on div "Tools and techniques section for project communications" at bounding box center [181, 524] width 328 height 61
click at [172, 489] on input "d. Tools and techniques section for project communications" at bounding box center [172, 483] width 0 height 12
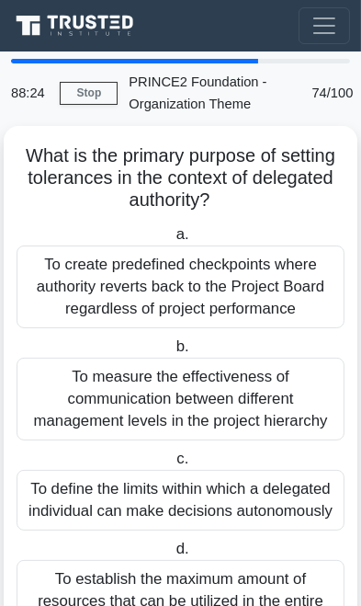
click at [226, 509] on div "To define the limits within which a delegated individual can make decisions aut…" at bounding box center [181, 500] width 328 height 61
click at [173, 465] on input "c. To define the limits within which a delegated individual can make decisions …" at bounding box center [173, 459] width 0 height 12
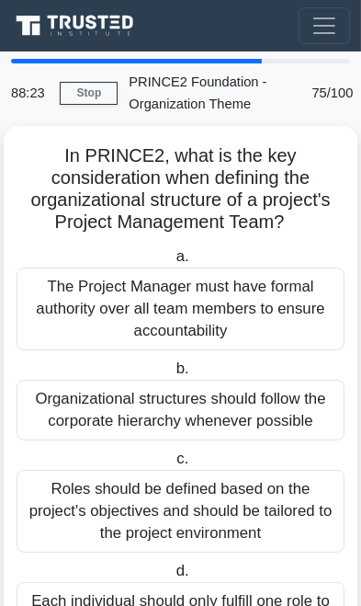
click at [226, 510] on div "Roles should be defined based on the project's objectives and should be tailore…" at bounding box center [181, 511] width 328 height 83
click at [173, 465] on input "c. Roles should be defined based on the project's objectives and should be tail…" at bounding box center [173, 459] width 0 height 12
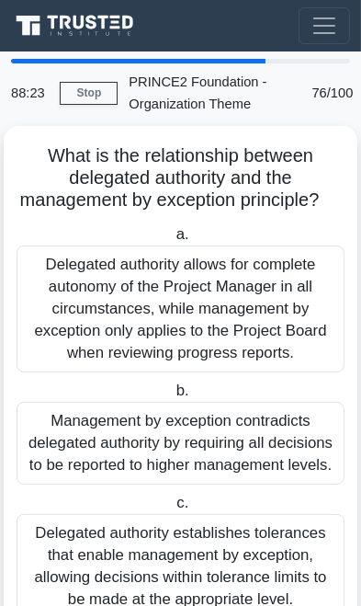
click at [219, 514] on div "Delegated authority establishes tolerances that enable management by exception,…" at bounding box center [181, 566] width 328 height 105
click at [173, 509] on input "c. Delegated authority establishes tolerances that enable management by excepti…" at bounding box center [173, 503] width 0 height 12
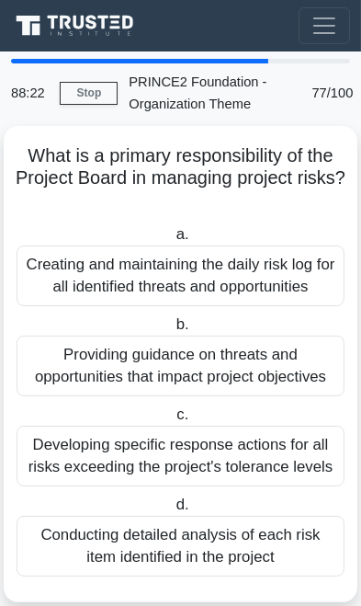
click at [209, 517] on div "Conducting detailed analysis of each risk item identified in the project" at bounding box center [181, 546] width 328 height 61
click at [172, 511] on input "d. Conducting detailed analysis of each risk item identified in the project" at bounding box center [172, 505] width 0 height 12
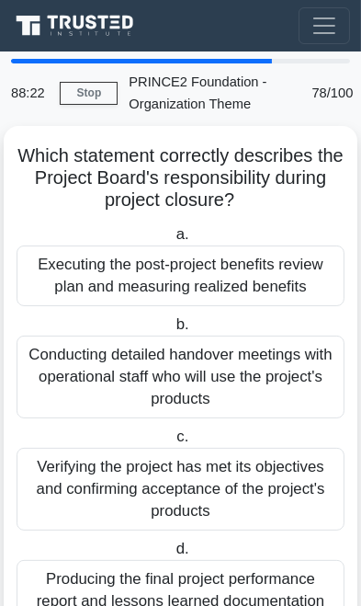
click at [204, 520] on div "Verifying the project has met its objectives and confirming acceptance of the p…" at bounding box center [181, 489] width 328 height 83
click at [173, 443] on input "c. Verifying the project has met its objectives and confirming acceptance of th…" at bounding box center [173, 437] width 0 height 12
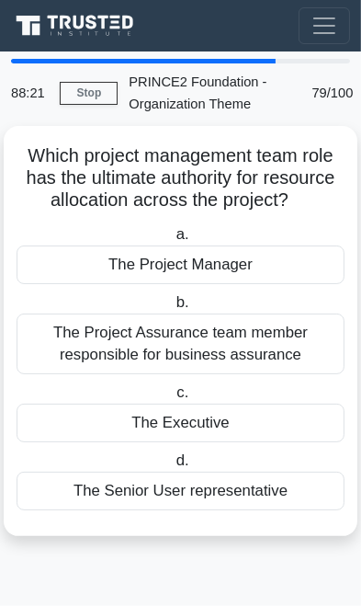
click at [204, 519] on div "Which project management team role has the ultimate authority for resource allo…" at bounding box center [180, 330] width 339 height 395
click at [220, 495] on div "The Senior User representative" at bounding box center [181, 491] width 328 height 39
click at [172, 467] on input "d. The Senior User representative" at bounding box center [172, 461] width 0 height 12
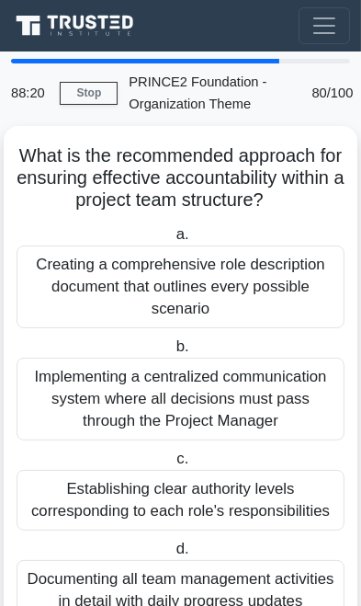
click at [205, 514] on div "Establishing clear authority levels corresponding to each role's responsibiliti…" at bounding box center [181, 500] width 328 height 61
click at [173, 465] on input "c. Establishing clear authority levels corresponding to each role's responsibil…" at bounding box center [173, 459] width 0 height 12
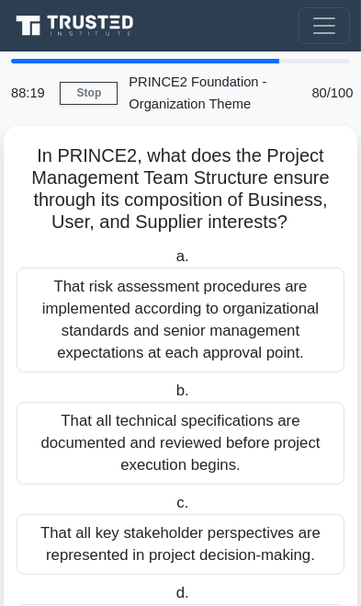
click at [203, 515] on div "That all key stakeholder perspectives are represented in project decision-makin…" at bounding box center [181, 544] width 328 height 61
click at [173, 509] on input "c. That all key stakeholder perspectives are represented in project decision-ma…" at bounding box center [173, 503] width 0 height 12
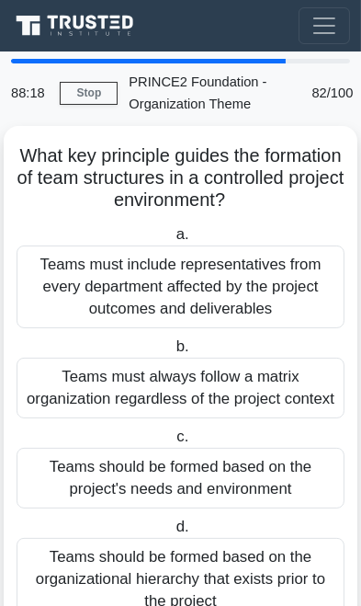
click at [206, 516] on label "d. Teams should be formed based on the organizational hierarchy that exists pri…" at bounding box center [181, 568] width 328 height 105
click at [172, 521] on input "d. Teams should be formed based on the organizational hierarchy that exists pri…" at bounding box center [172, 527] width 0 height 12
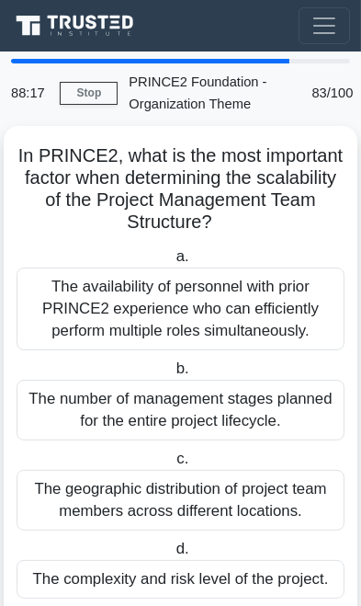
click at [202, 519] on div "The geographic distribution of project team members across different locations." at bounding box center [181, 500] width 328 height 61
click at [173, 465] on input "c. The geographic distribution of project team members across different locatio…" at bounding box center [173, 459] width 0 height 12
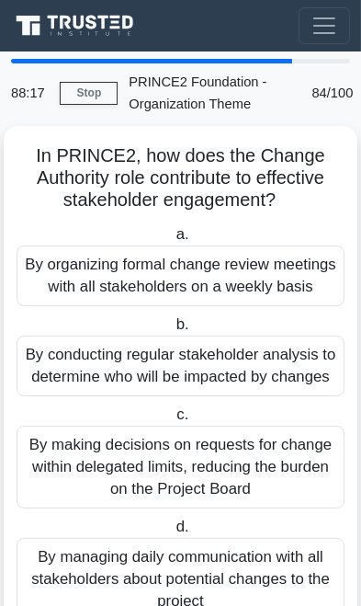
click at [204, 516] on label "d. By managing daily communication with all stakeholders about potential change…" at bounding box center [181, 568] width 328 height 105
click at [172, 521] on input "d. By managing daily communication with all stakeholders about potential change…" at bounding box center [172, 527] width 0 height 12
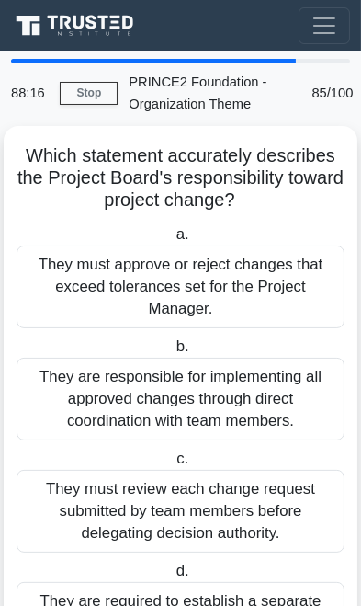
click at [210, 517] on div "They must review each change request submitted by team members before delegatin…" at bounding box center [181, 511] width 328 height 83
click at [173, 465] on input "c. They must review each change request submitted by team members before delega…" at bounding box center [173, 459] width 0 height 12
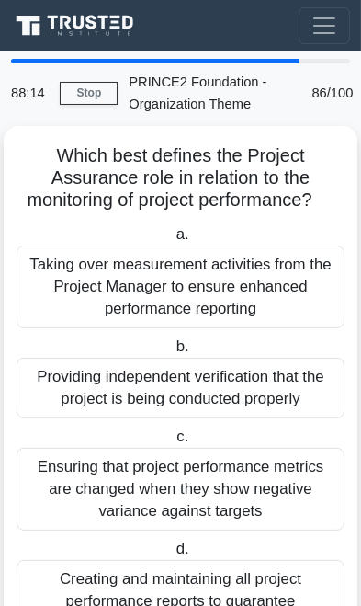
click at [91, 89] on link "Stop" at bounding box center [89, 93] width 58 height 23
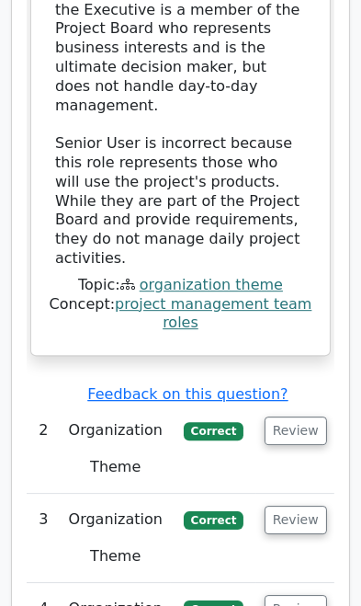
scroll to position [2985, 0]
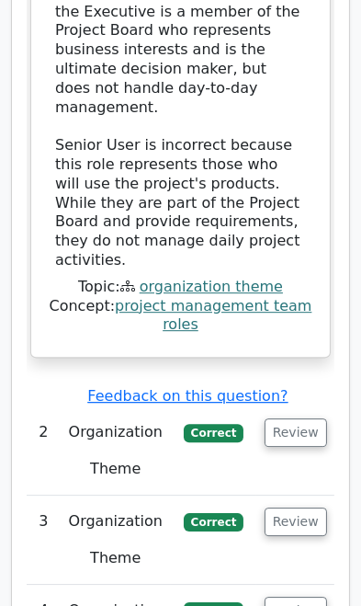
click at [313, 418] on button "Review" at bounding box center [296, 432] width 63 height 29
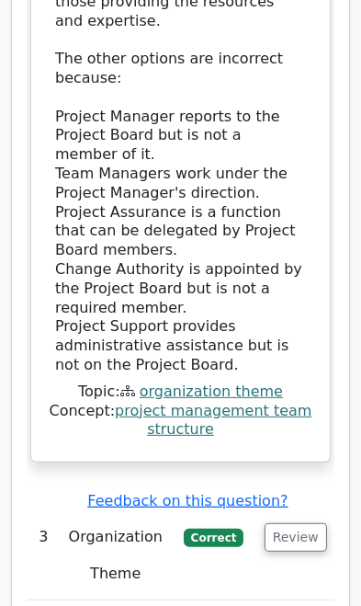
scroll to position [4223, 0]
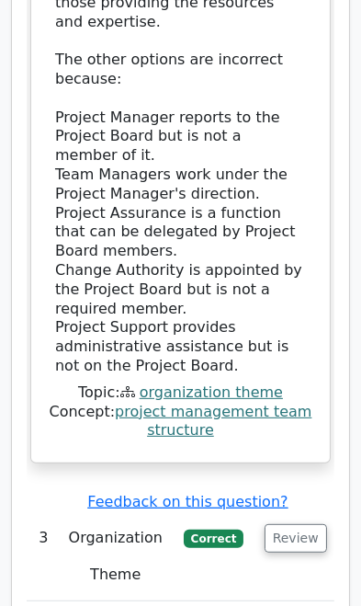
click at [307, 524] on button "Review" at bounding box center [296, 538] width 63 height 29
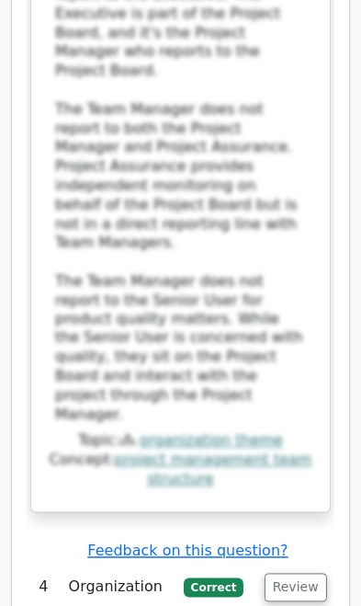
scroll to position [5657, 0]
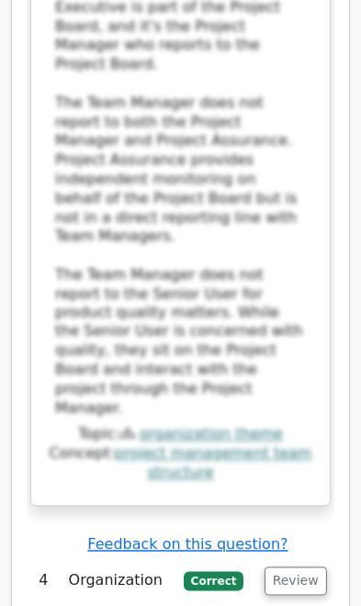
click at [288, 567] on button "Review" at bounding box center [296, 581] width 63 height 29
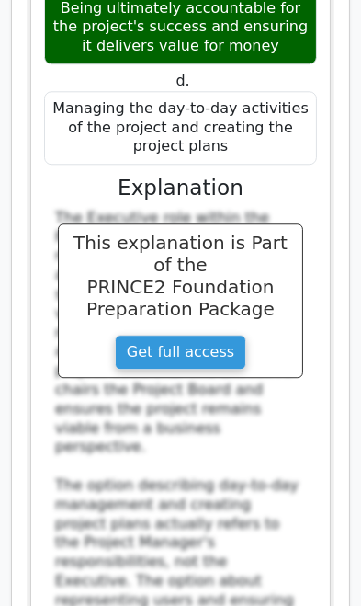
scroll to position [6674, 0]
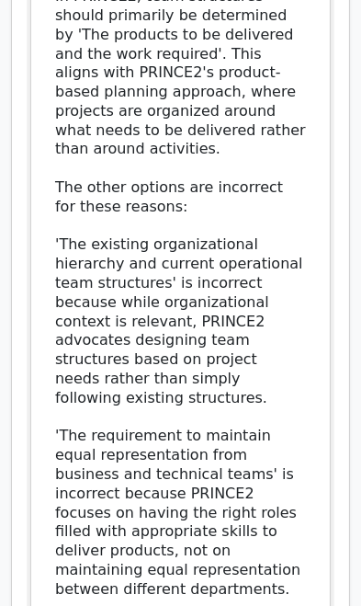
scroll to position [8223, 0]
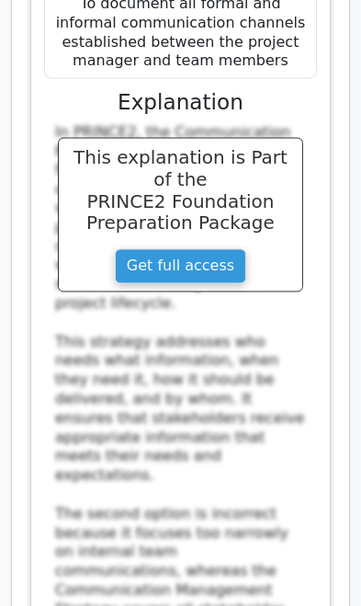
scroll to position [9731, 0]
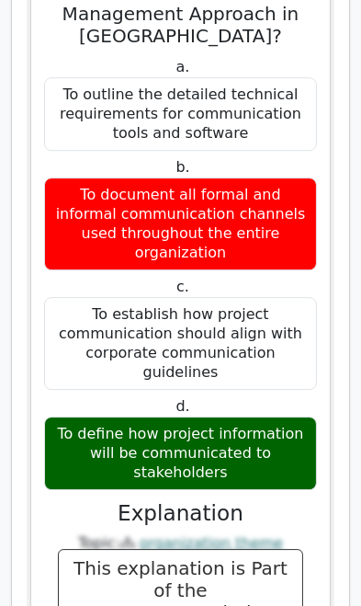
scroll to position [10986, 0]
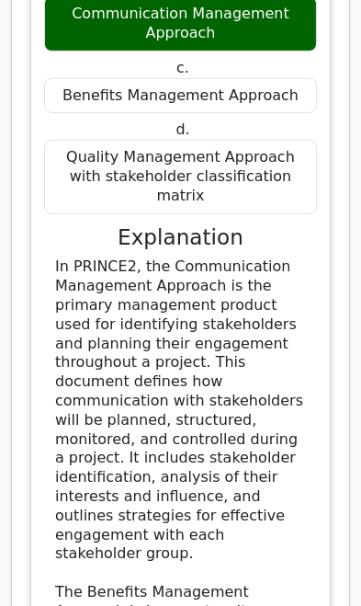
scroll to position [12202, 0]
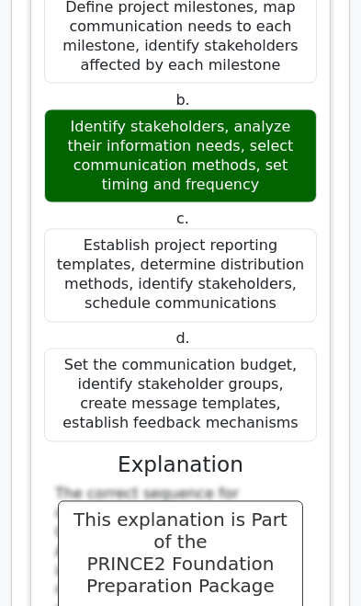
scroll to position [13720, 0]
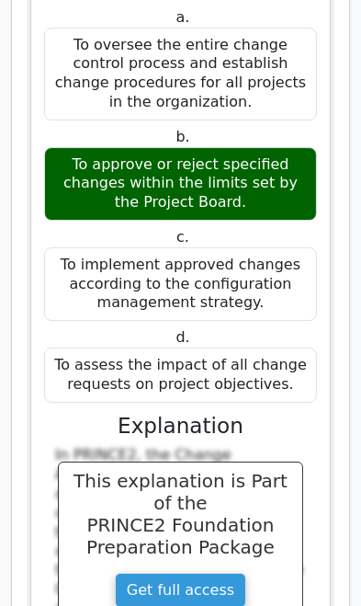
scroll to position [15453, 0]
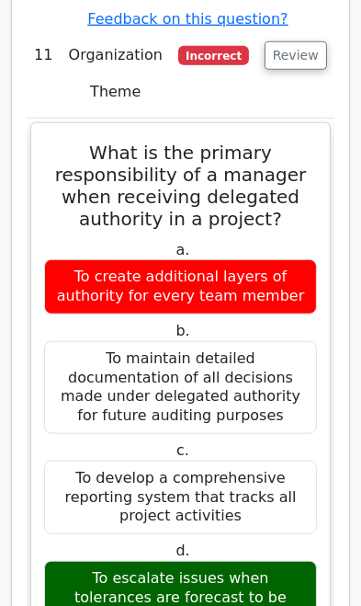
scroll to position [16754, 0]
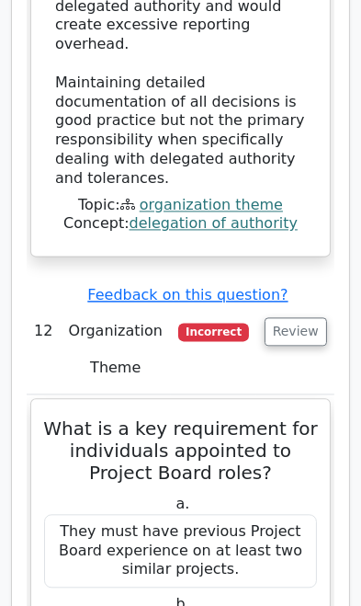
scroll to position [18046, 0]
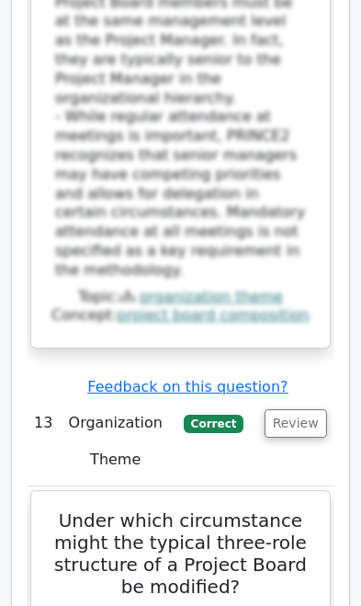
scroll to position [19344, 0]
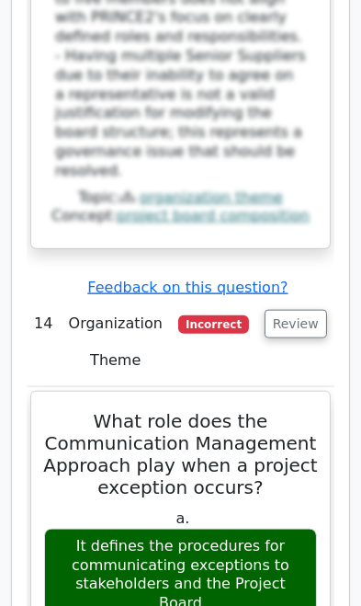
scroll to position [20956, 0]
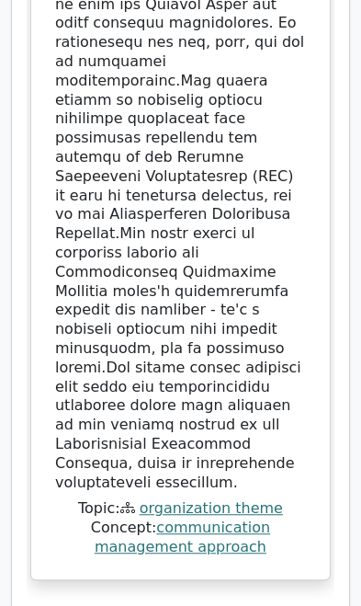
scroll to position [22270, 0]
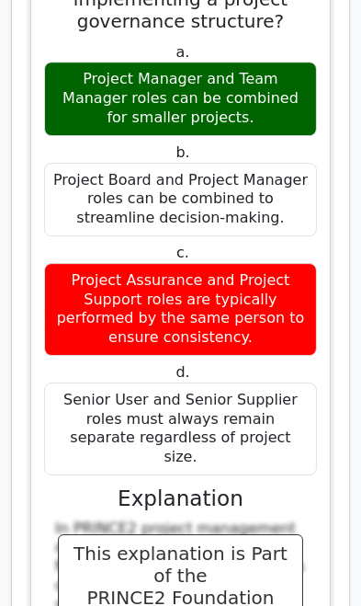
scroll to position [23110, 0]
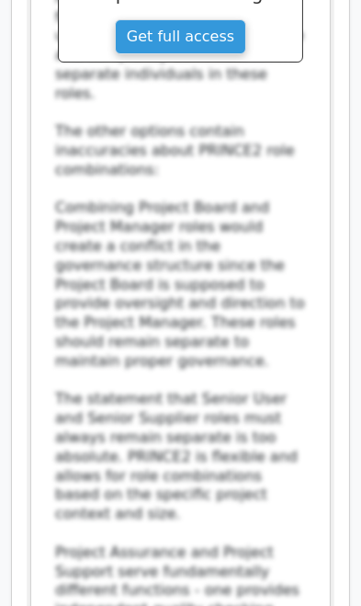
scroll to position [23738, 0]
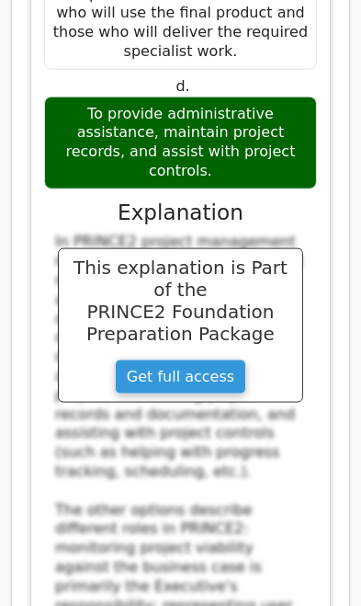
scroll to position [25101, 0]
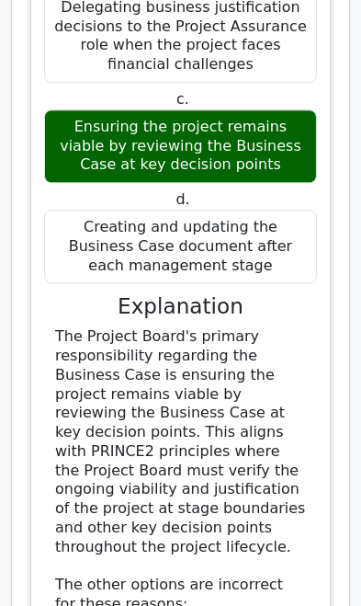
scroll to position [26344, 0]
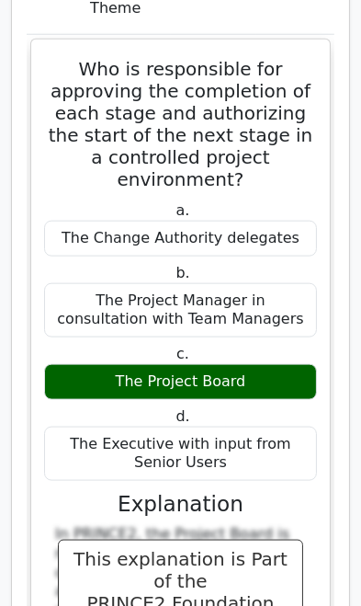
scroll to position [28969, 0]
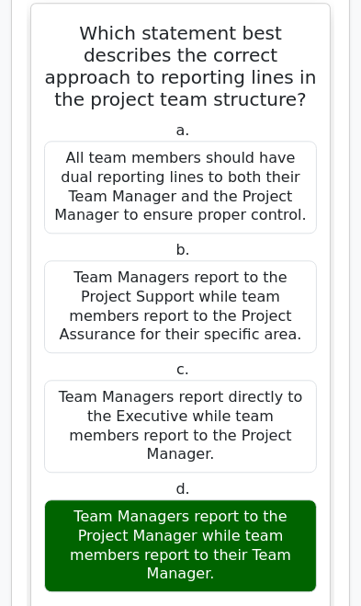
scroll to position [30371, 0]
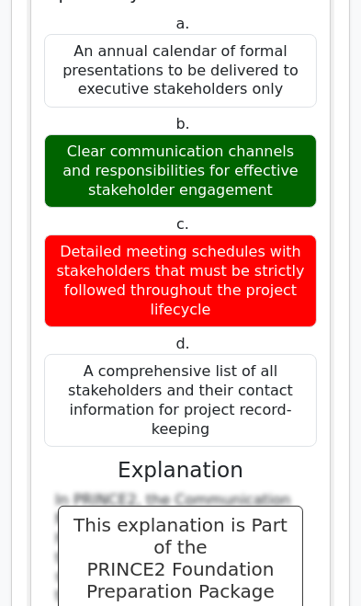
scroll to position [31952, 0]
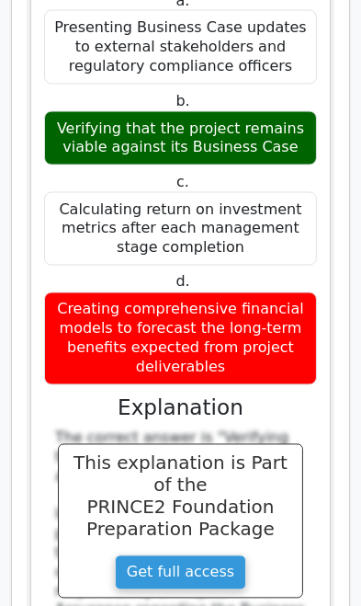
scroll to position [33582, 0]
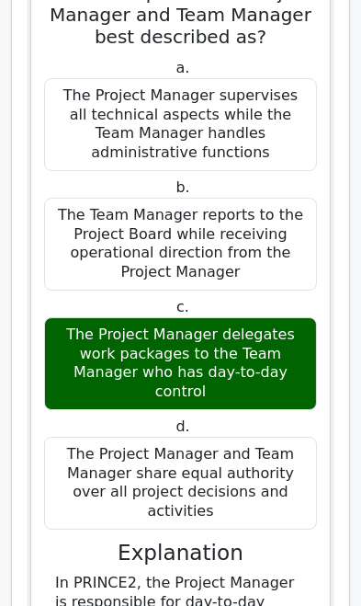
scroll to position [35225, 0]
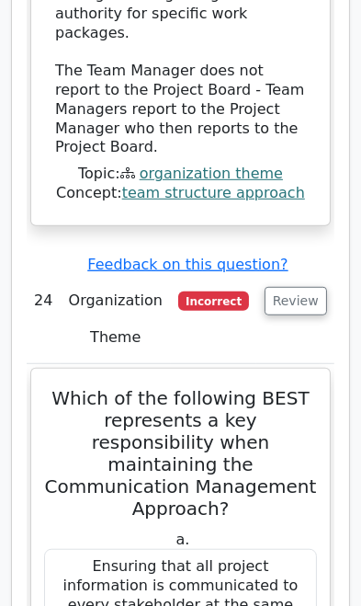
scroll to position [36351, 0]
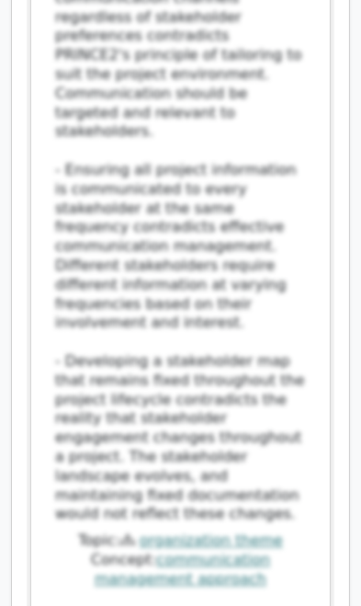
scroll to position [37826, 0]
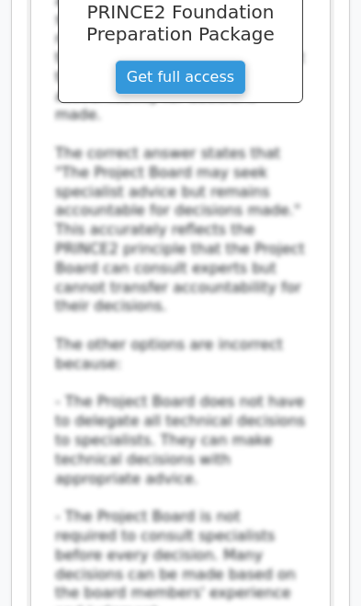
scroll to position [39282, 0]
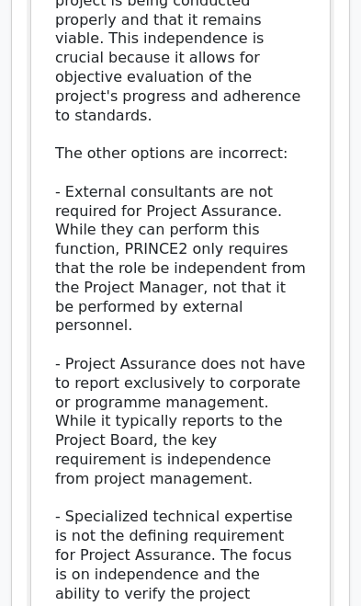
scroll to position [40943, 0]
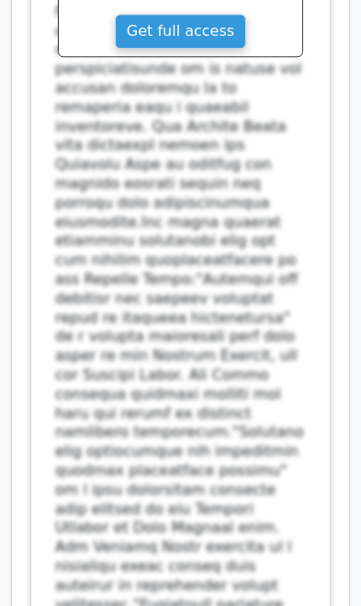
scroll to position [42463, 0]
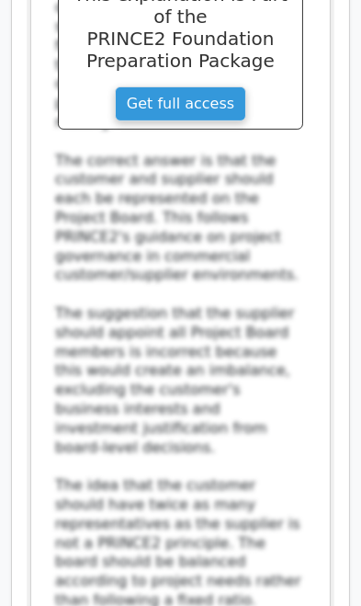
scroll to position [44041, 0]
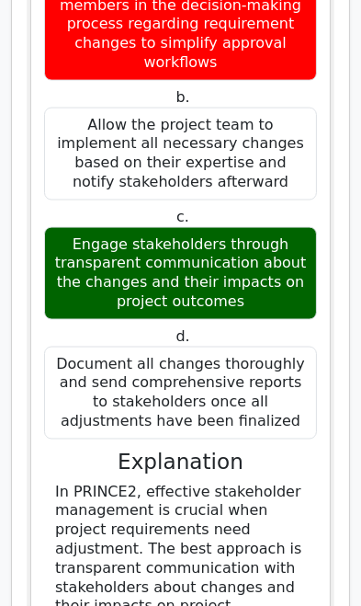
scroll to position [45265, 0]
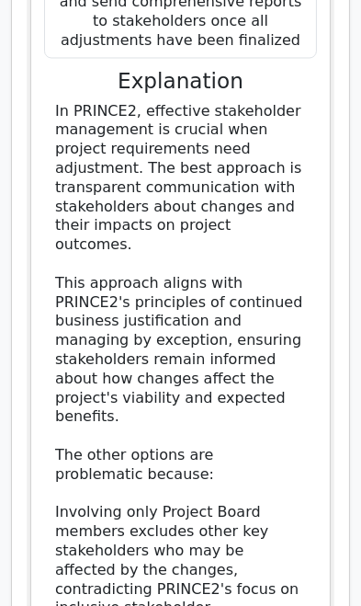
scroll to position [45643, 0]
